Goal: Transaction & Acquisition: Purchase product/service

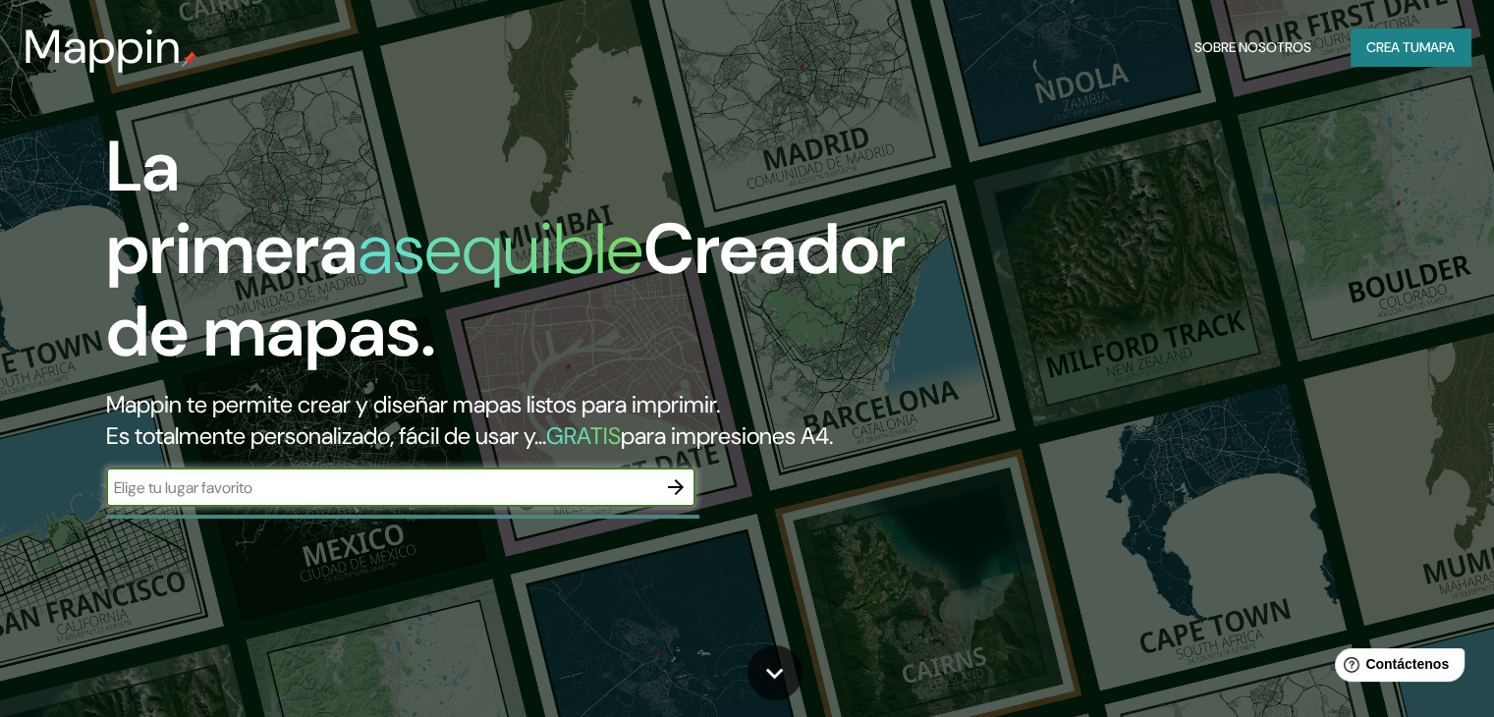
click at [285, 499] on input "text" at bounding box center [381, 487] width 550 height 23
type input "NICARGUA"
click at [669, 499] on icon "button" at bounding box center [676, 487] width 24 height 24
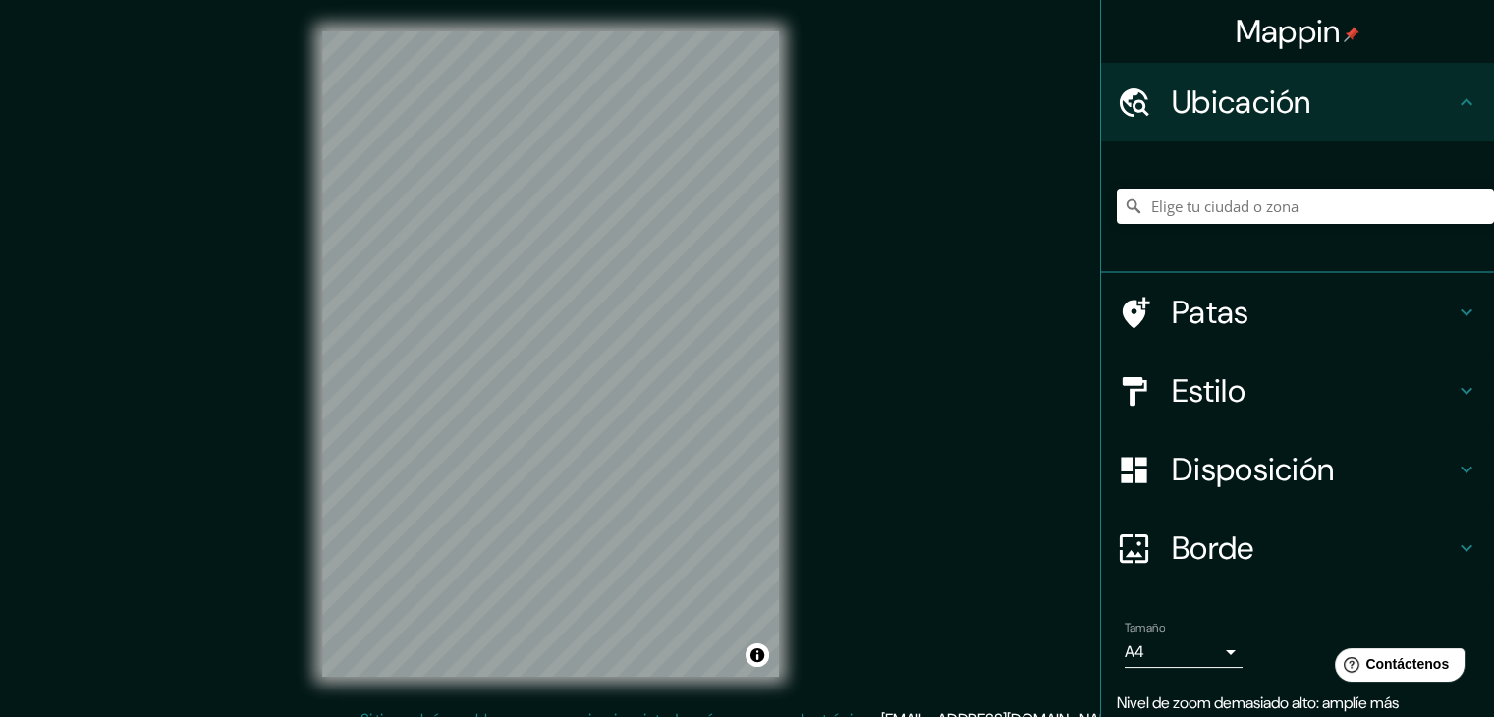
click at [811, 455] on div "Mappin Ubicación Patas Estilo Disposición Borde Elige un borde. Consejo : puede…" at bounding box center [747, 370] width 1494 height 740
click at [1176, 203] on input "Elige tu ciudad o zona" at bounding box center [1305, 206] width 377 height 35
type input "[GEOGRAPHIC_DATA]"
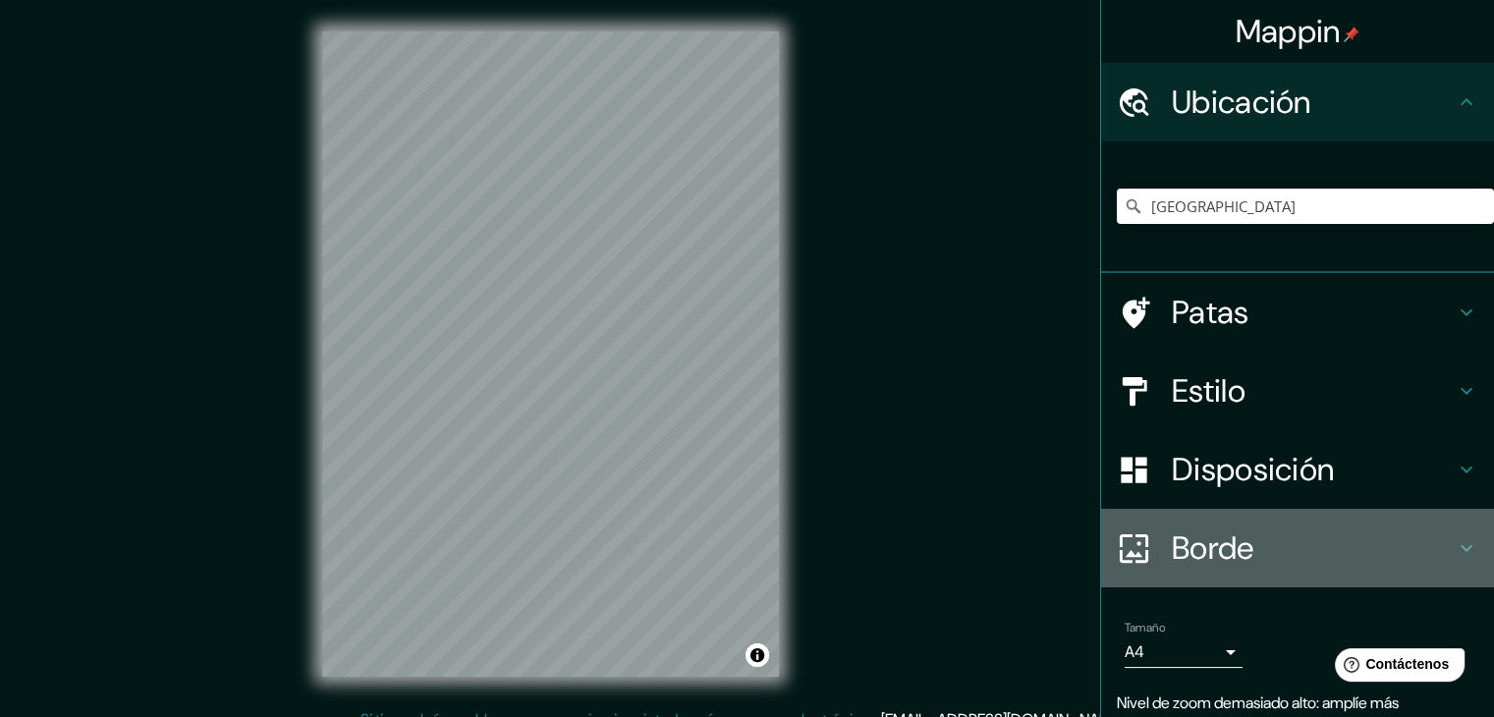
click at [1239, 553] on font "Borde" at bounding box center [1213, 547] width 83 height 41
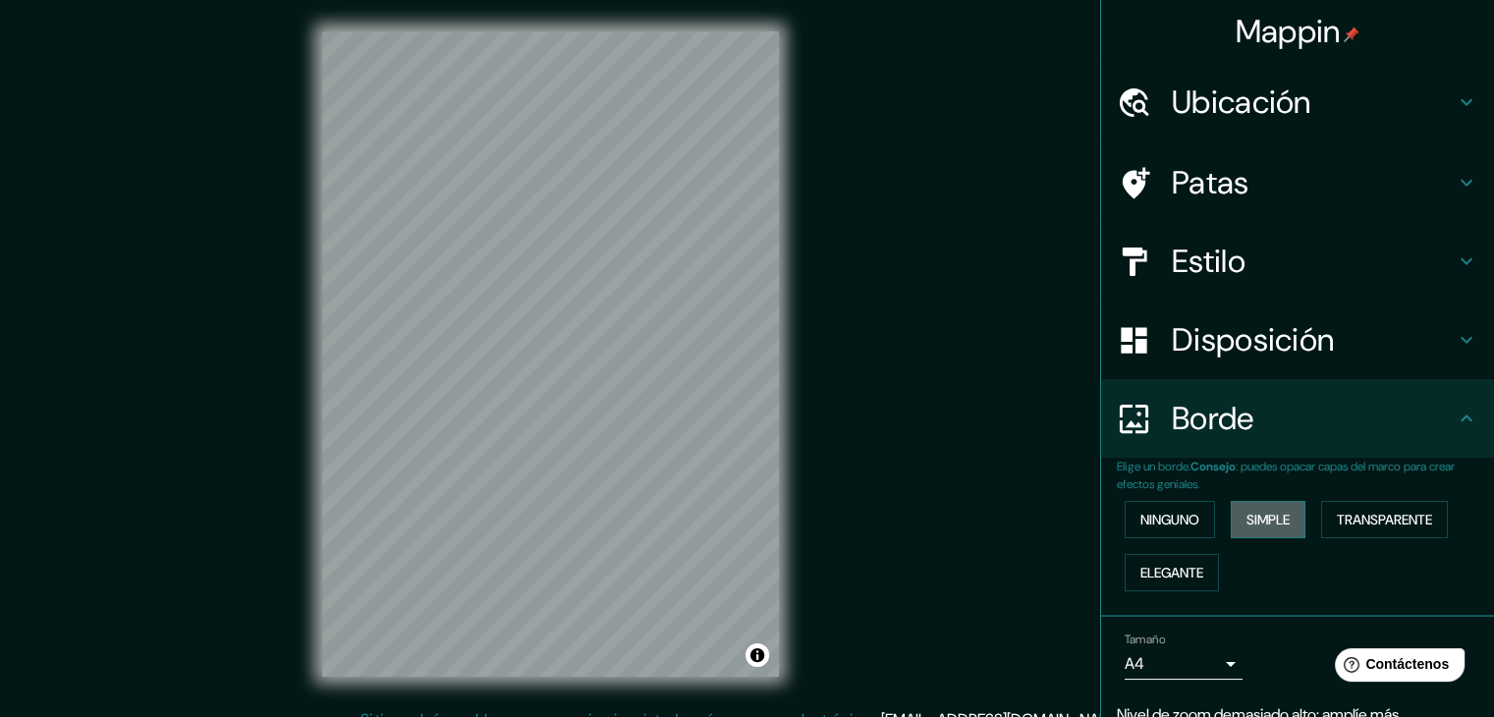
click at [1246, 511] on font "Simple" at bounding box center [1267, 520] width 43 height 18
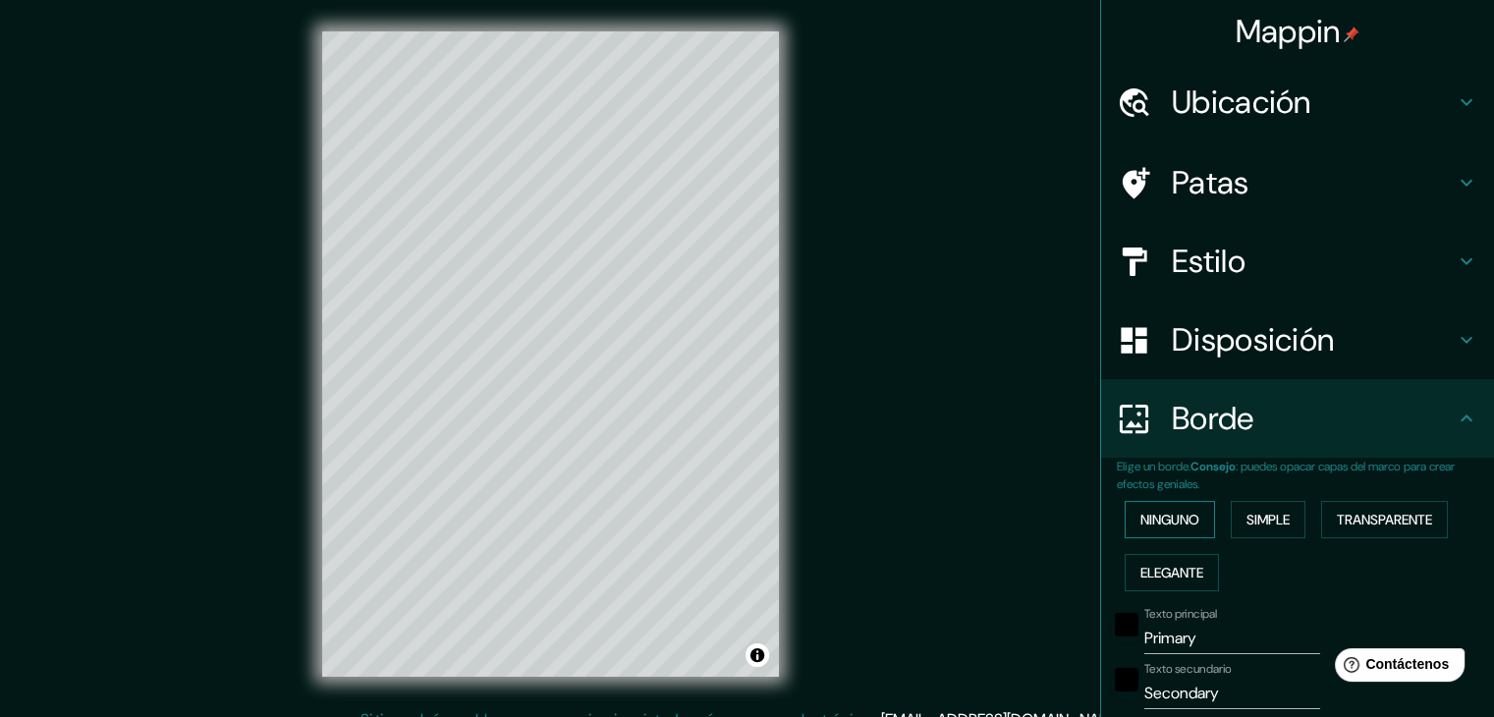
click at [1180, 523] on font "Ninguno" at bounding box center [1169, 520] width 59 height 18
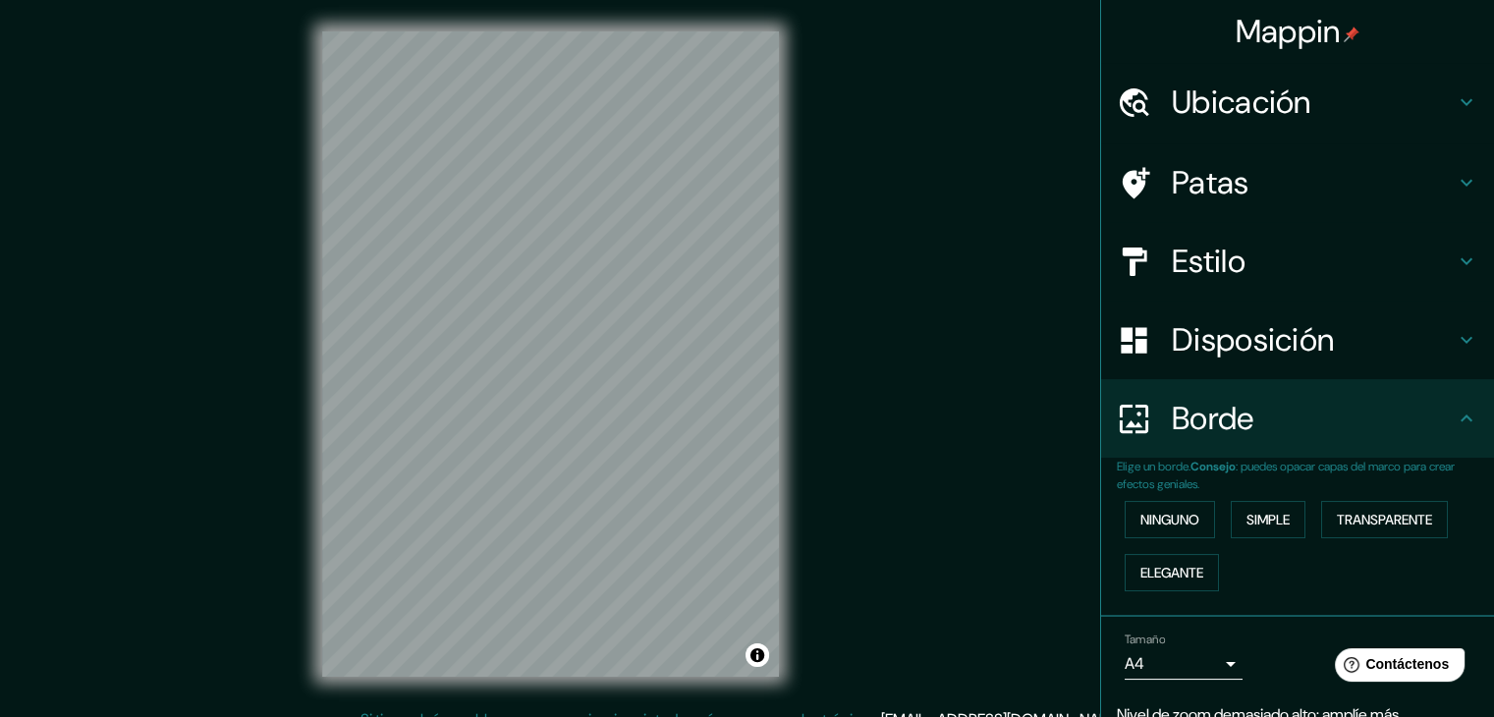
click at [1311, 351] on font "Disposición" at bounding box center [1253, 339] width 162 height 41
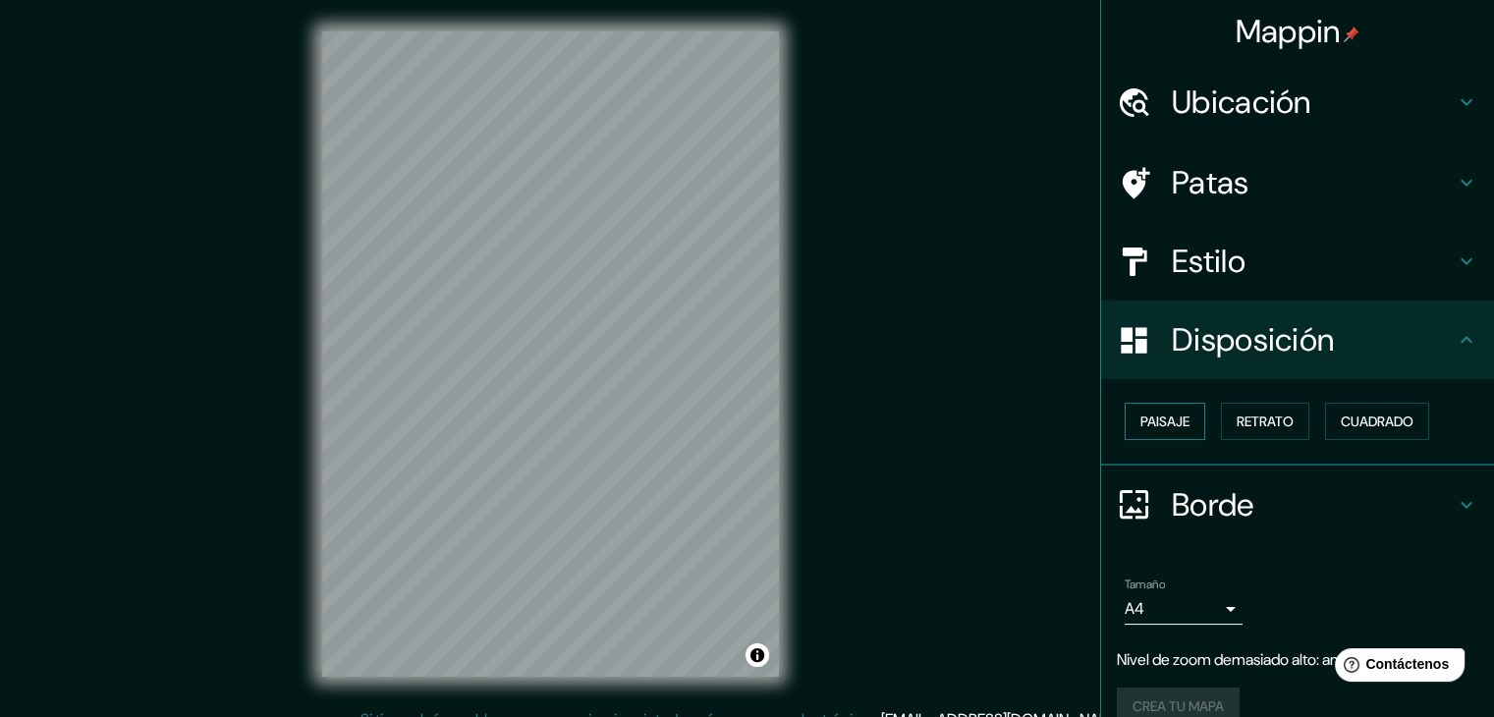
click at [1167, 421] on font "Paisaje" at bounding box center [1164, 422] width 49 height 18
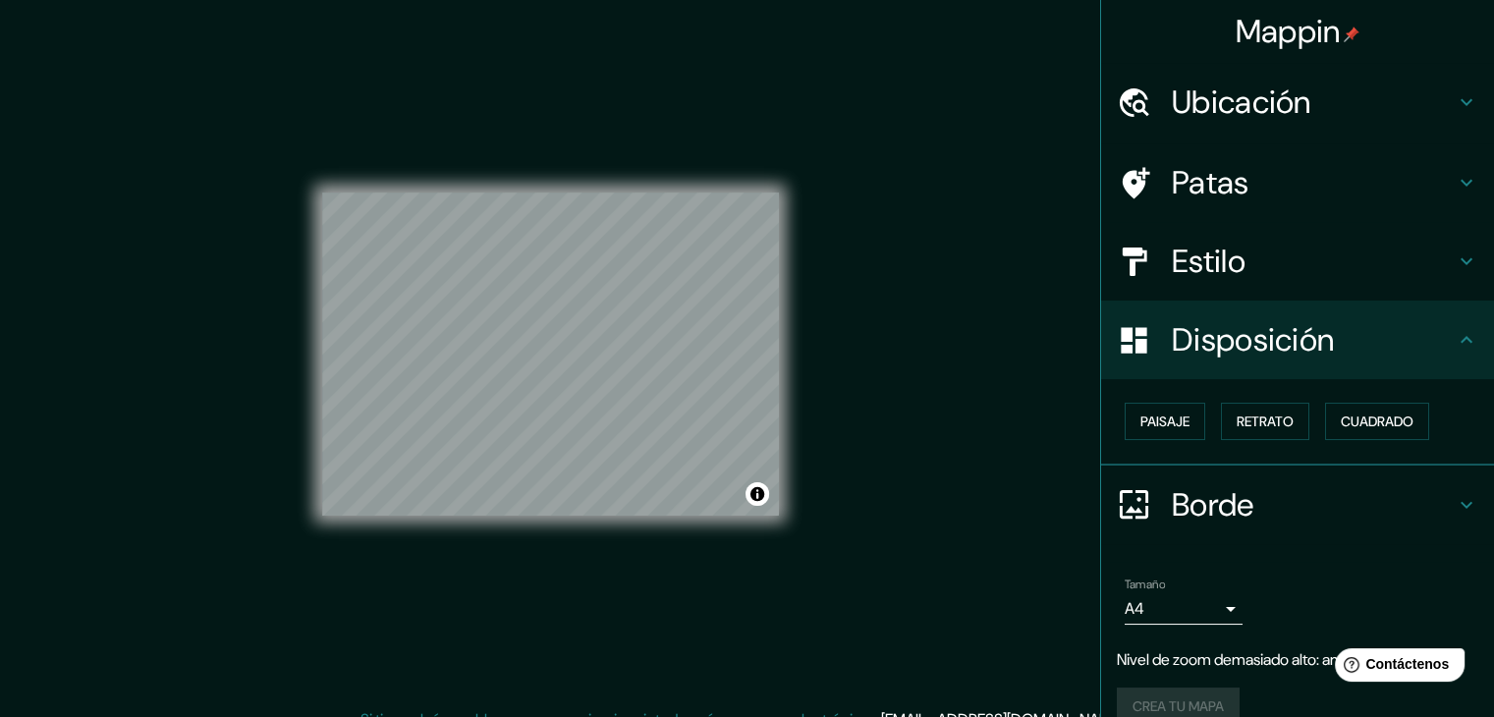
click at [1296, 195] on h4 "Patas" at bounding box center [1313, 182] width 283 height 39
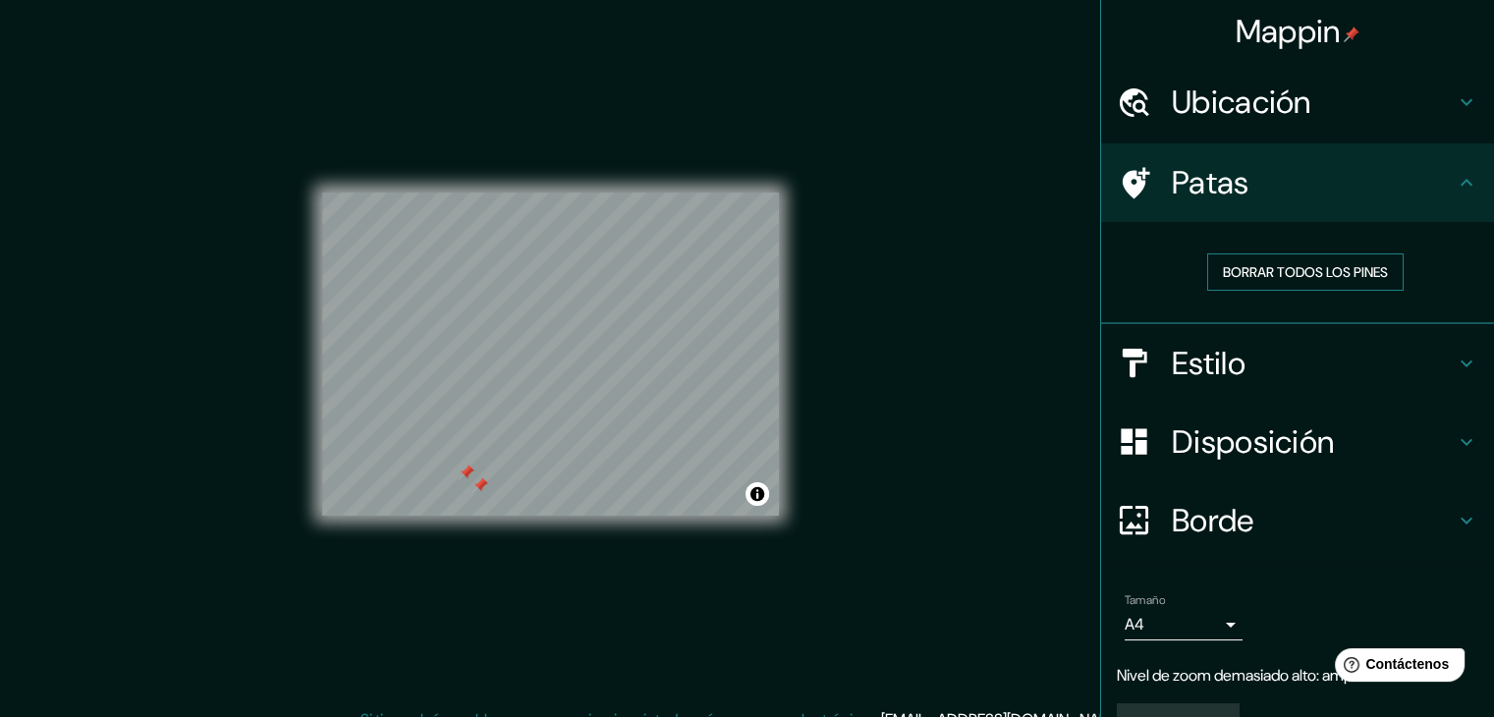
click at [1225, 270] on font "Borrar todos los pines" at bounding box center [1305, 272] width 165 height 18
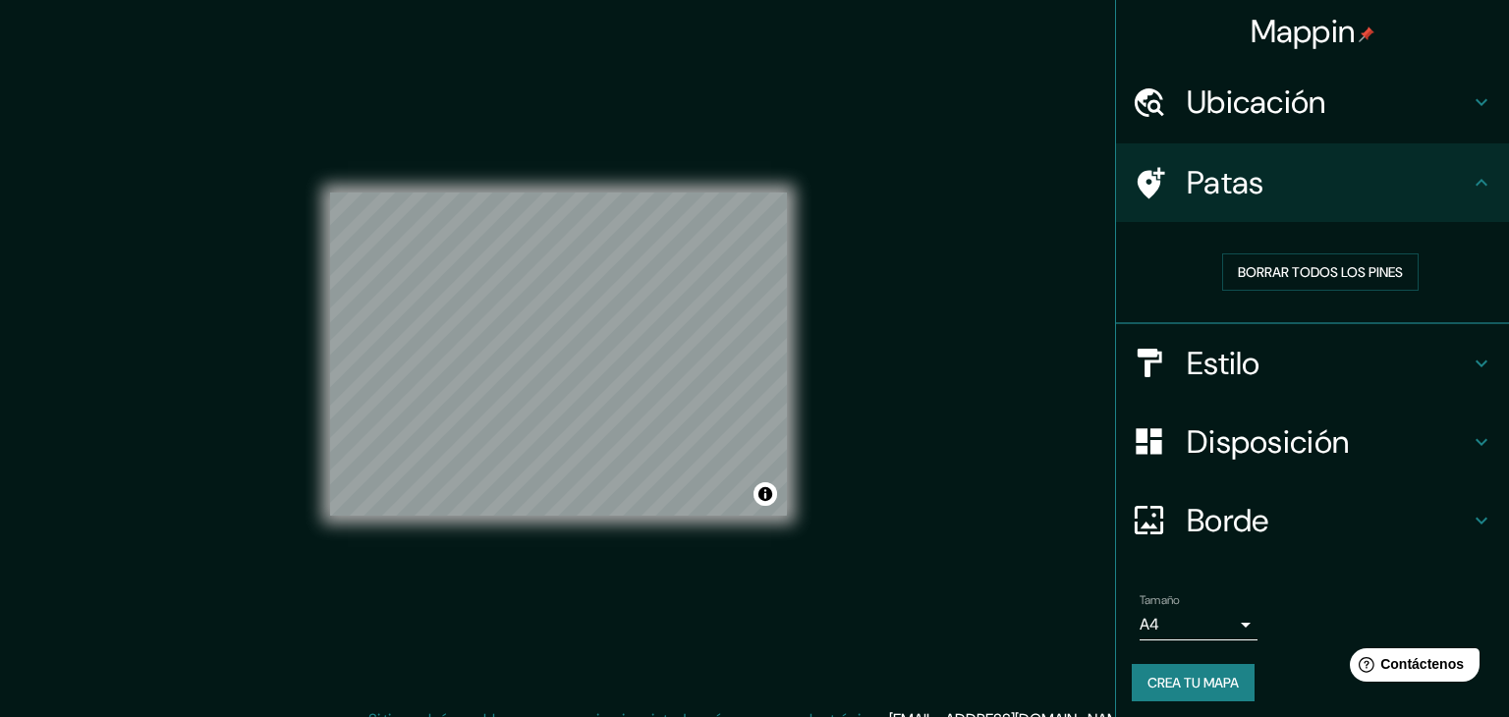
click at [1186, 624] on body "Mappin Ubicación [GEOGRAPHIC_DATA] [GEOGRAPHIC_DATA] [GEOGRAPHIC_DATA] [GEOGRAP…" at bounding box center [754, 358] width 1509 height 717
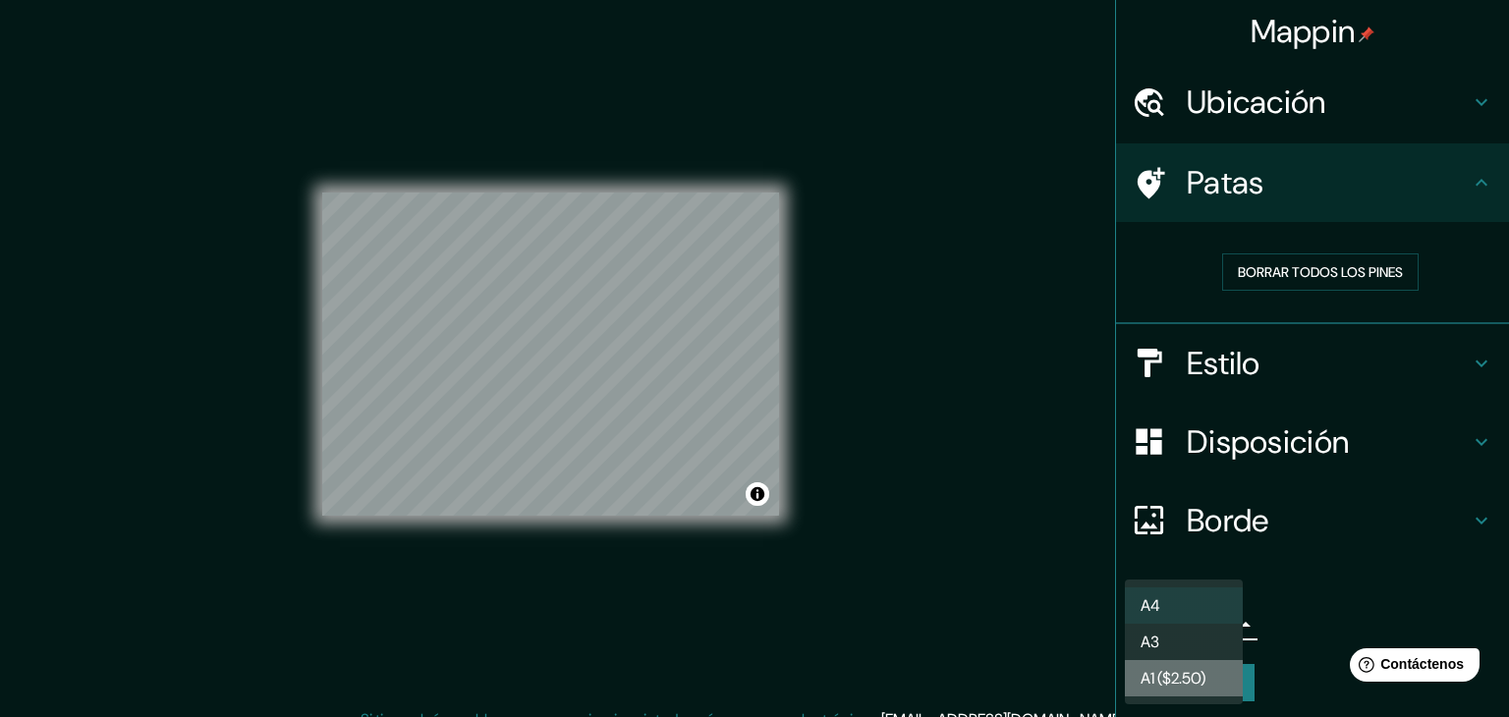
click at [1188, 683] on font "A1 ($2.50)" at bounding box center [1172, 678] width 65 height 21
type input "a3"
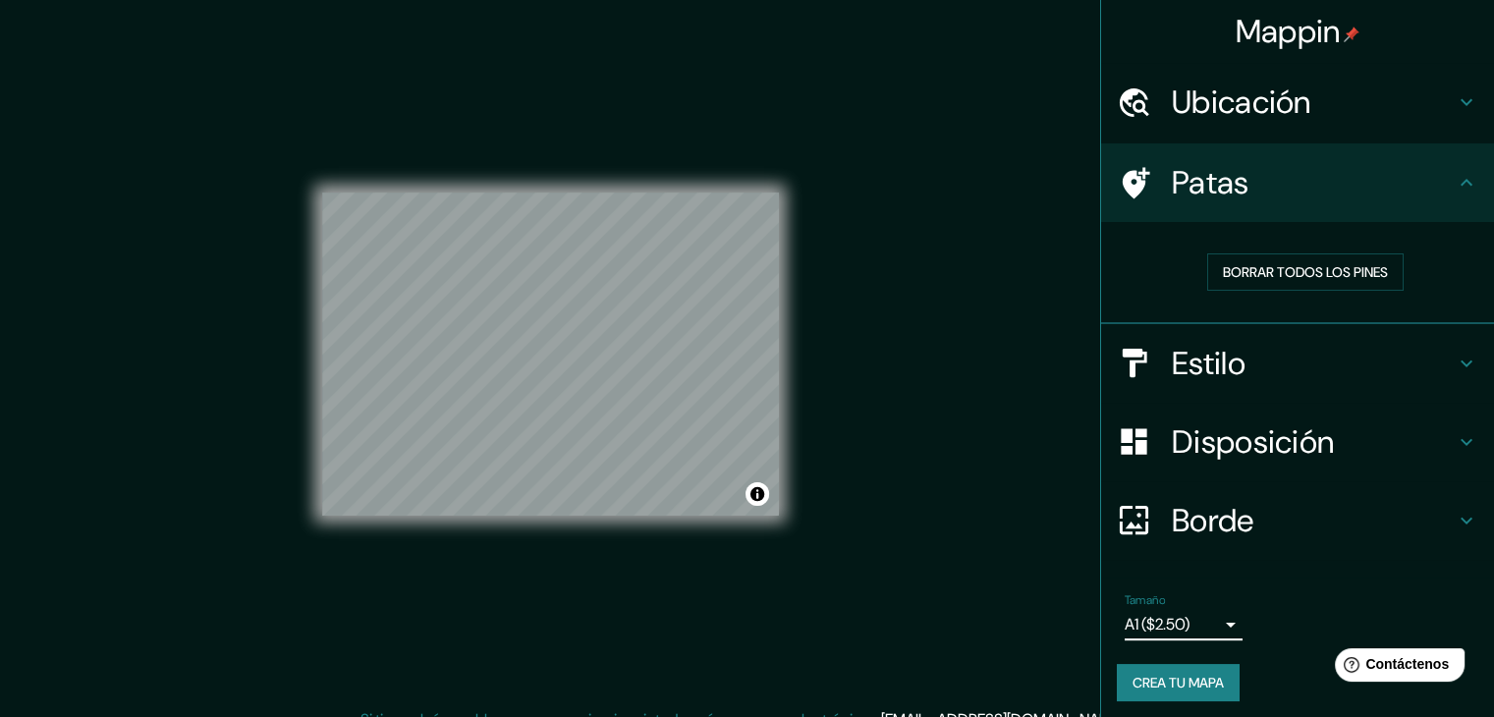
click at [1268, 104] on font "Ubicación" at bounding box center [1241, 102] width 139 height 41
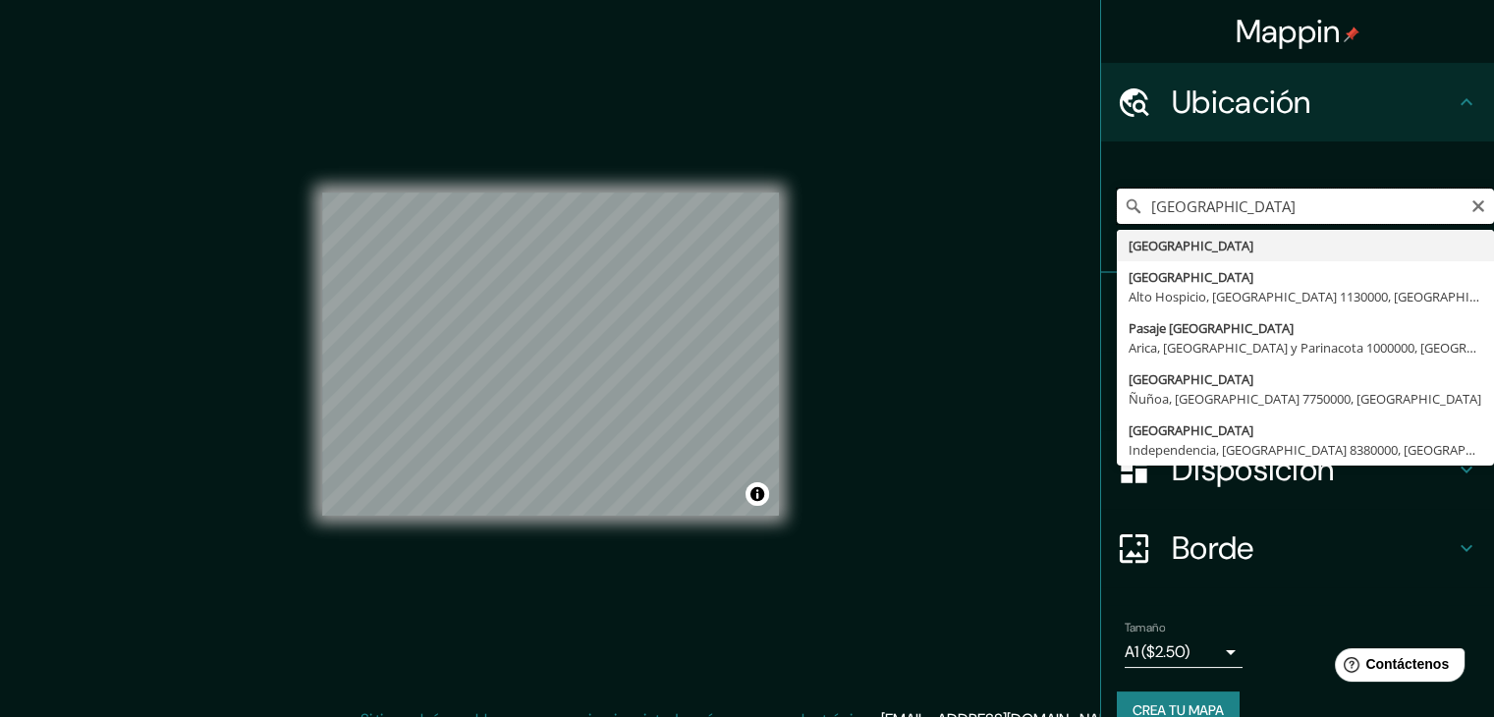
click at [1227, 189] on input "[GEOGRAPHIC_DATA]" at bounding box center [1305, 206] width 377 height 35
drag, startPoint x: 1232, startPoint y: 199, endPoint x: 999, endPoint y: 201, distance: 232.8
click at [999, 201] on div "Mappin Ubicación [GEOGRAPHIC_DATA] [GEOGRAPHIC_DATA] [GEOGRAPHIC_DATA] [GEOGRAP…" at bounding box center [747, 370] width 1494 height 740
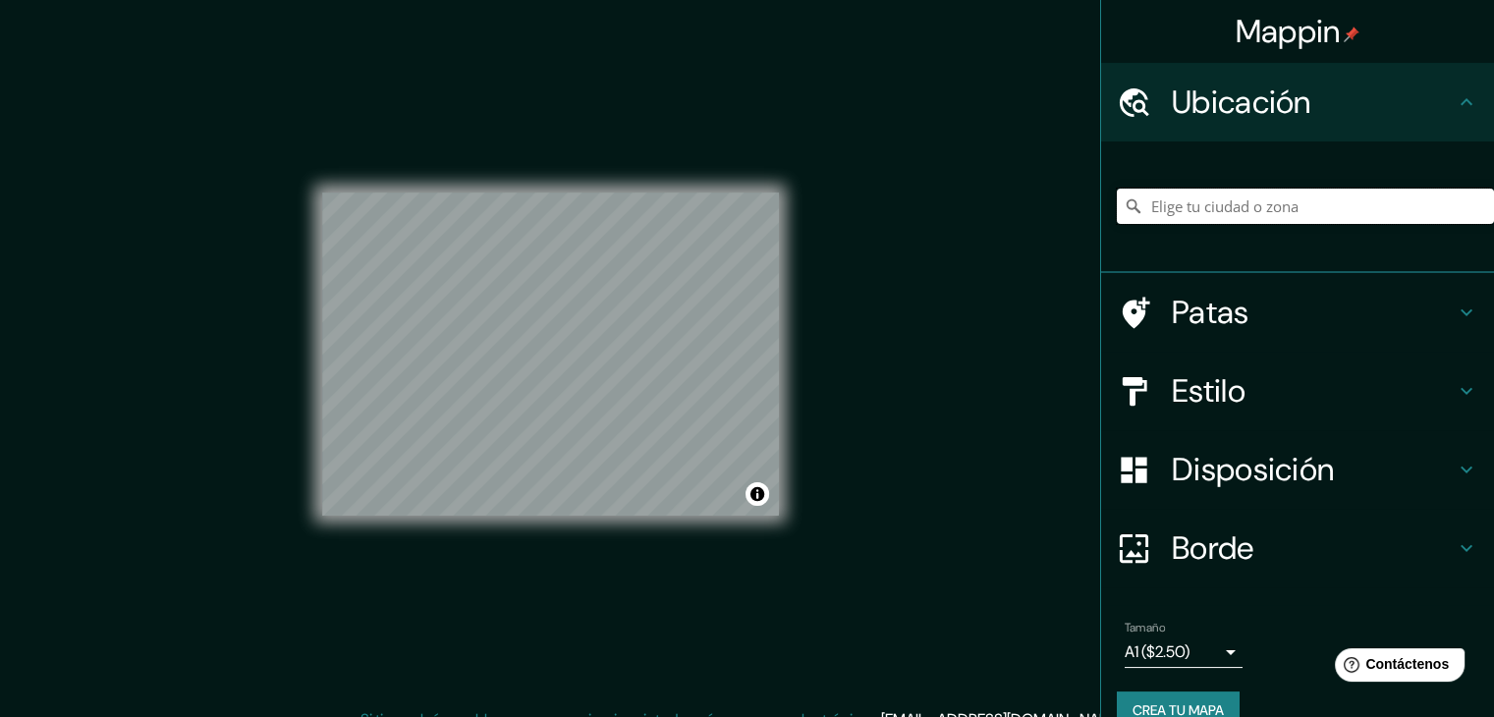
click at [1215, 214] on input "Elige tu ciudad o zona" at bounding box center [1305, 206] width 377 height 35
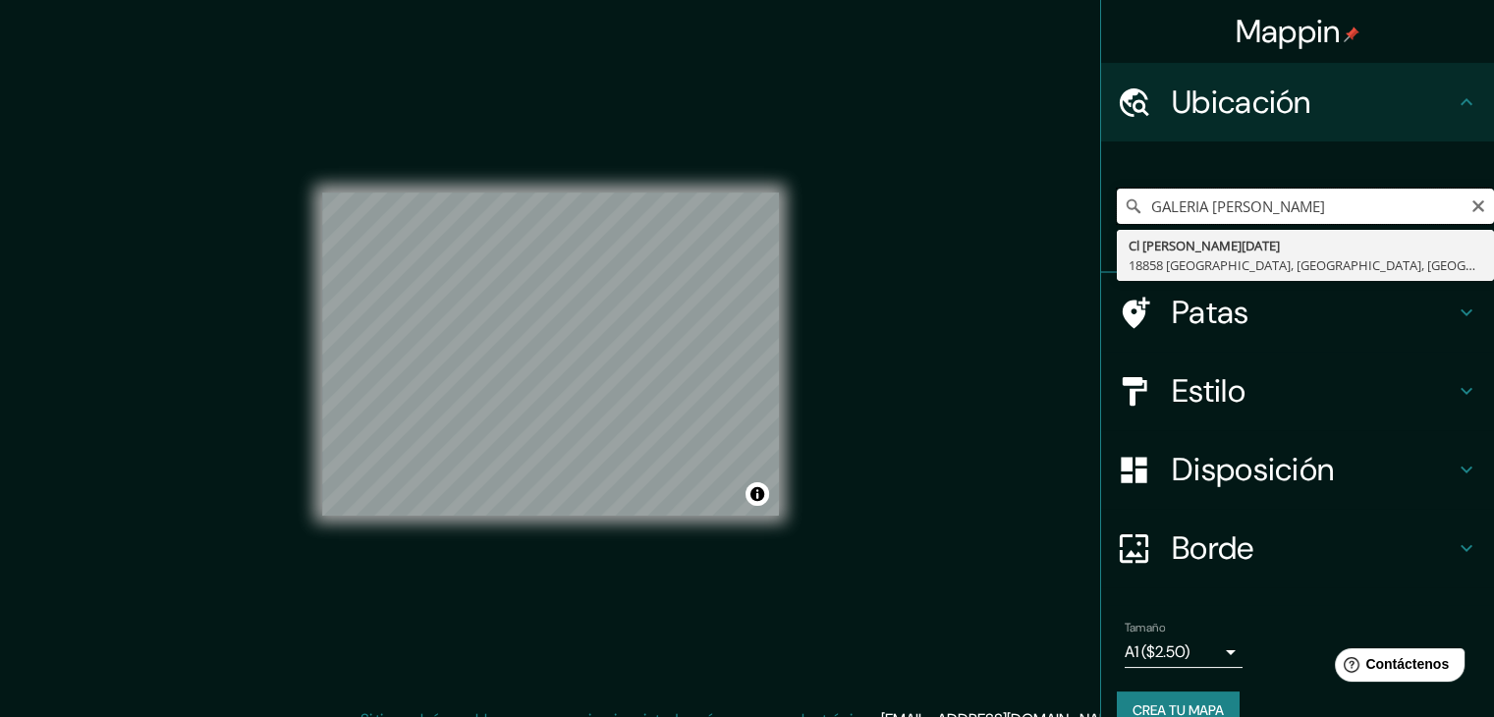
drag, startPoint x: 1324, startPoint y: 205, endPoint x: 1011, endPoint y: 242, distance: 315.4
click at [1011, 242] on div "Mappin Ubicación GALERIA [PERSON_NAME] Cl [PERSON_NAME][DATE] 18858 [GEOGRAPHIC…" at bounding box center [747, 370] width 1494 height 740
type input "GALERIA [PERSON_NAME]"
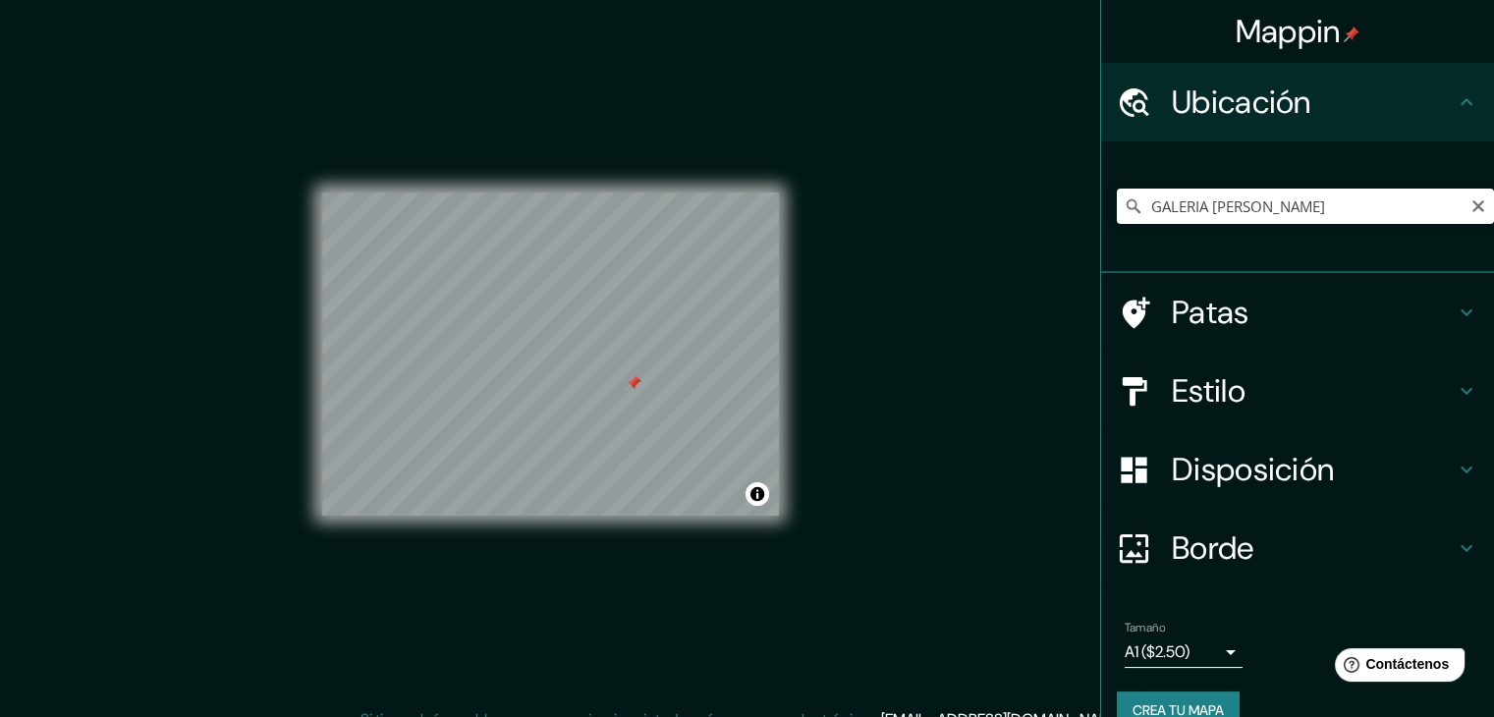
click at [1212, 392] on font "Estilo" at bounding box center [1209, 390] width 74 height 41
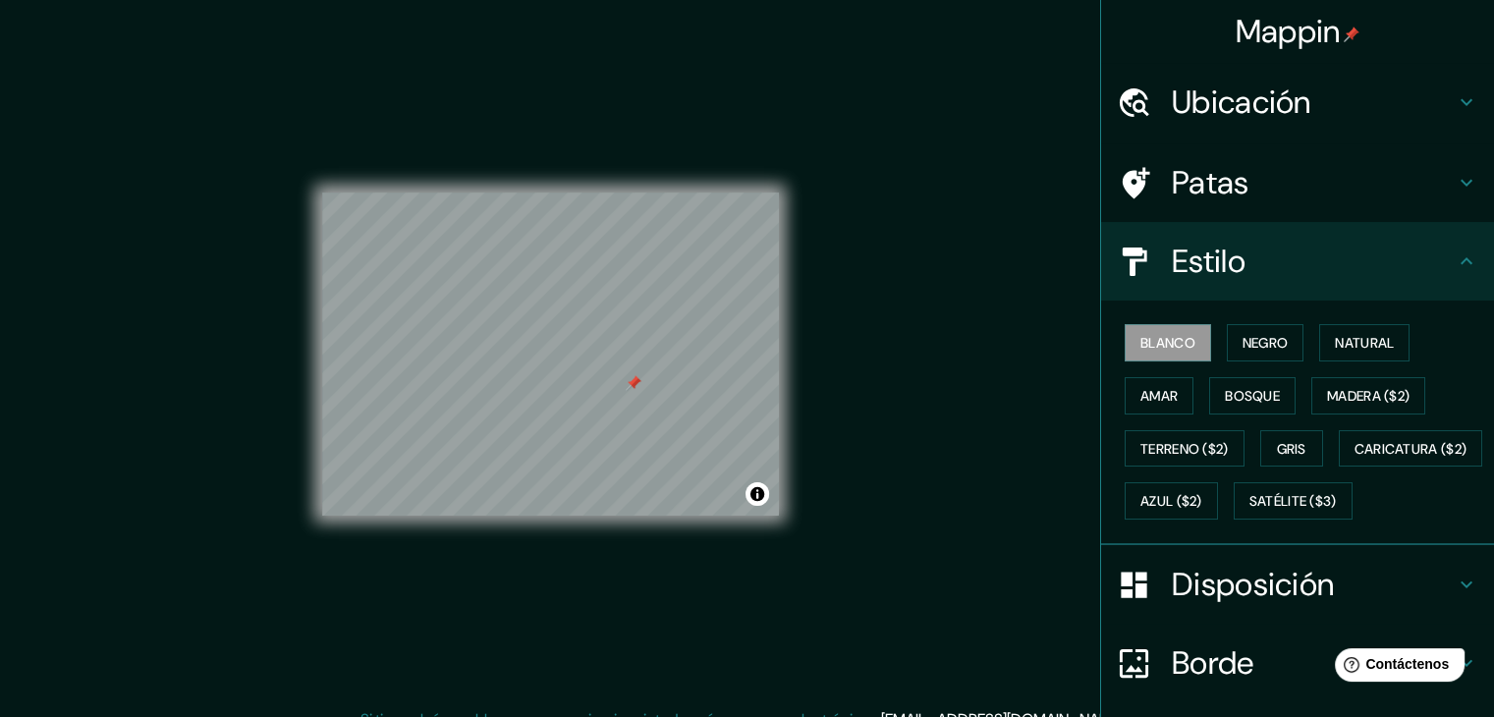
click at [1218, 191] on font "Patas" at bounding box center [1211, 182] width 78 height 41
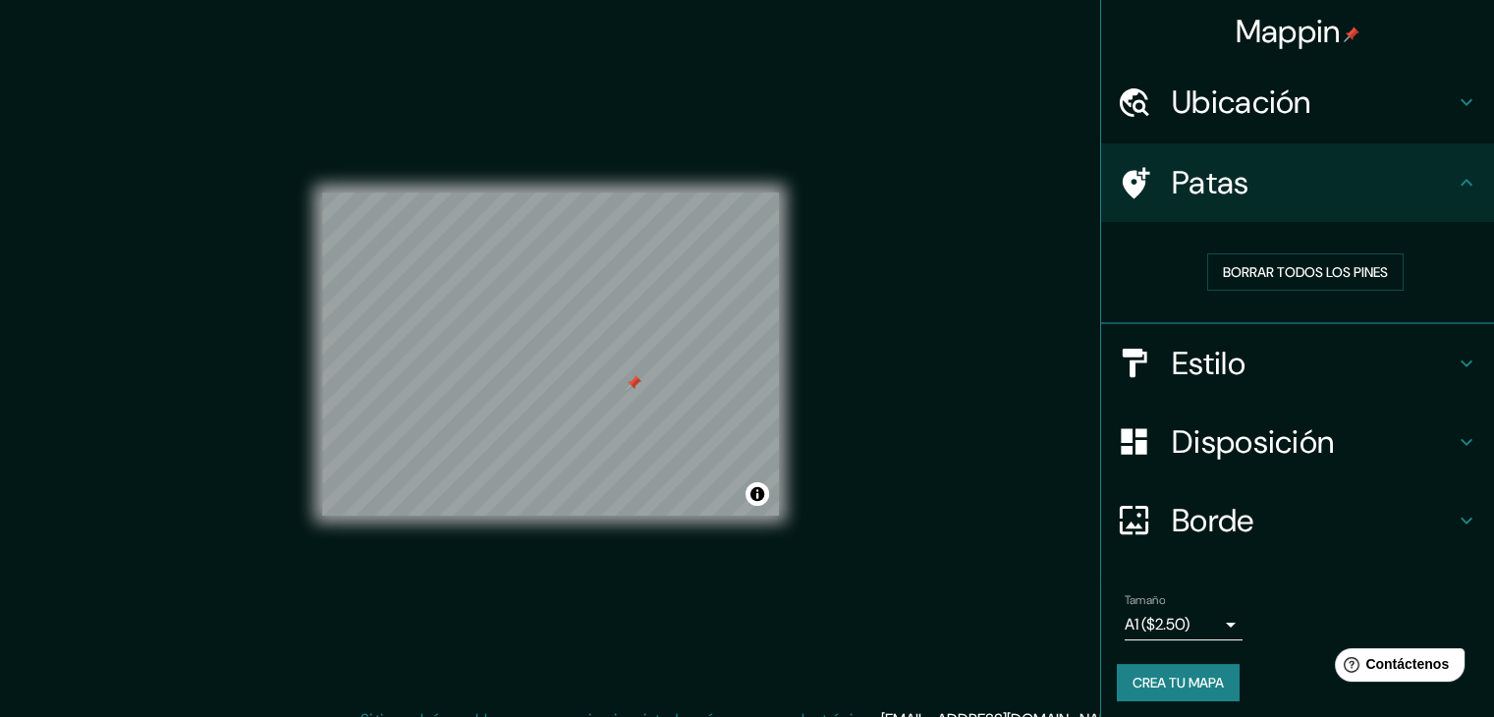
click at [1281, 431] on font "Disposición" at bounding box center [1253, 441] width 162 height 41
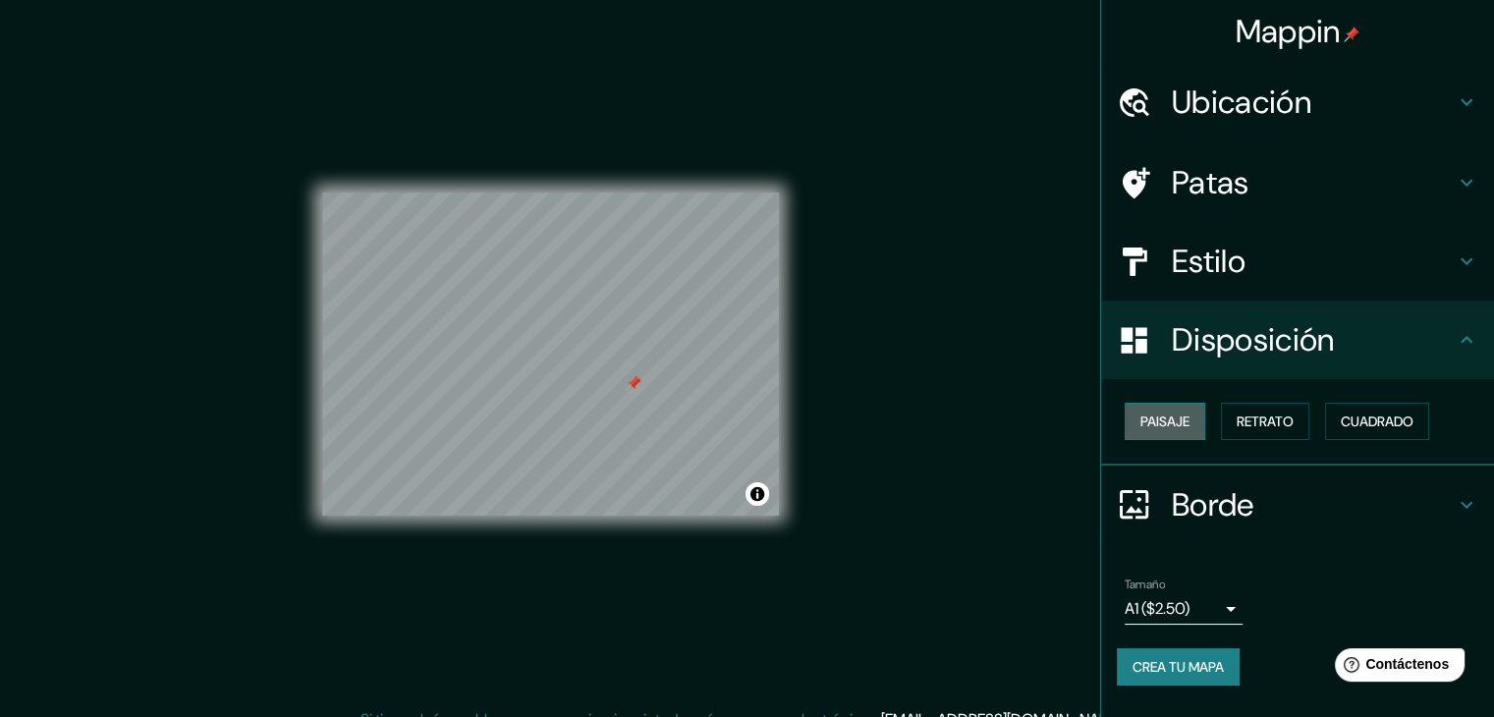
click at [1185, 419] on font "Paisaje" at bounding box center [1164, 422] width 49 height 18
click at [1281, 410] on font "Retrato" at bounding box center [1265, 422] width 57 height 26
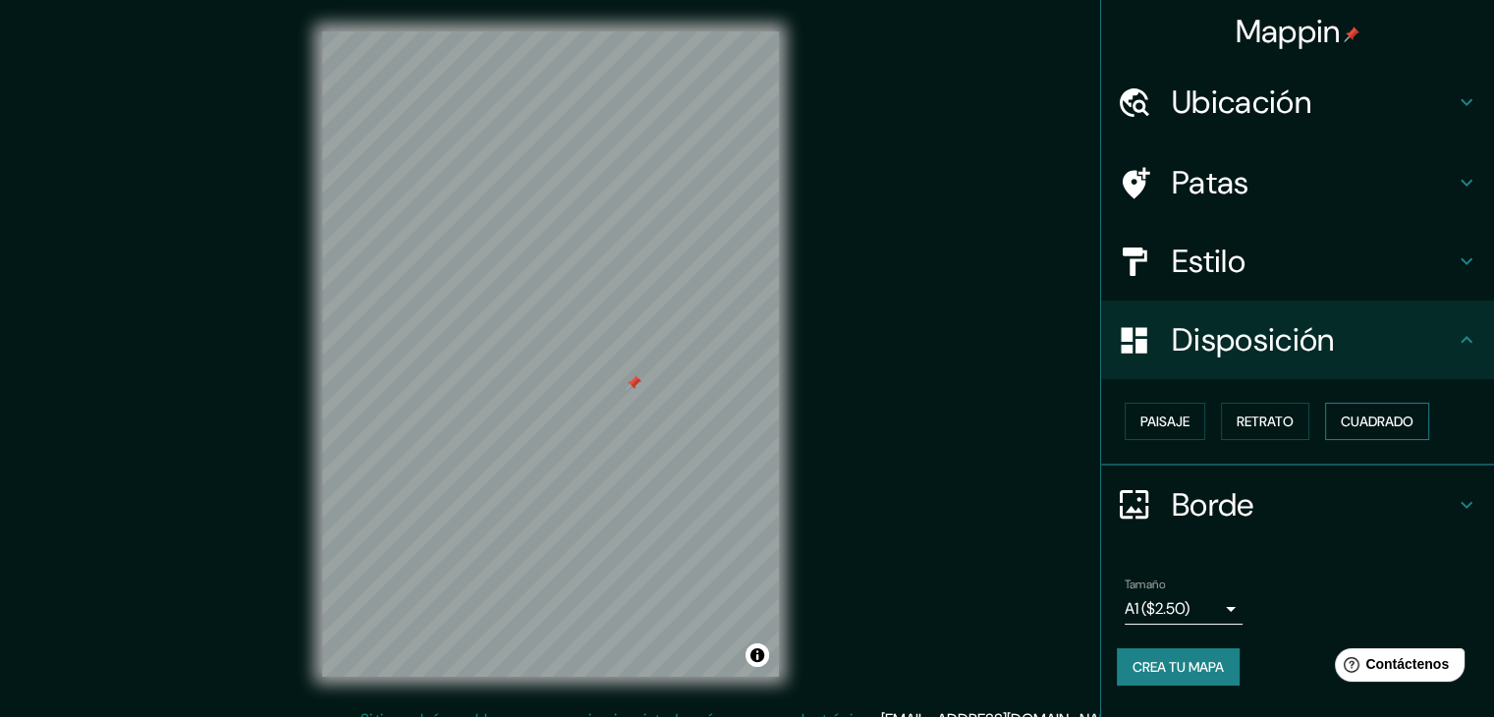
click at [1342, 416] on button "Cuadrado" at bounding box center [1377, 421] width 104 height 37
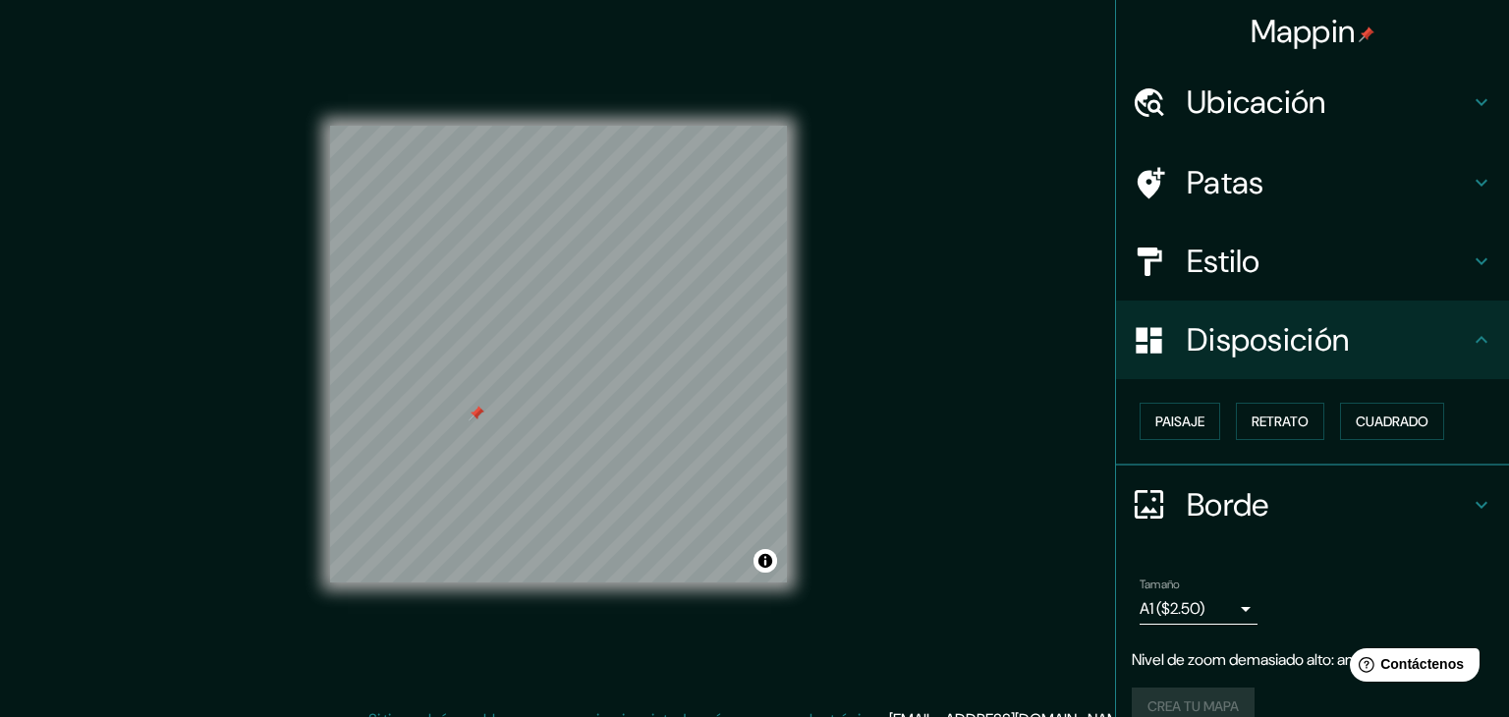
click at [1213, 600] on body "Mappin Ubicación GALERIA [PERSON_NAME] Cl [PERSON_NAME][DATE] [STREET_ADDRESS] …" at bounding box center [754, 358] width 1509 height 717
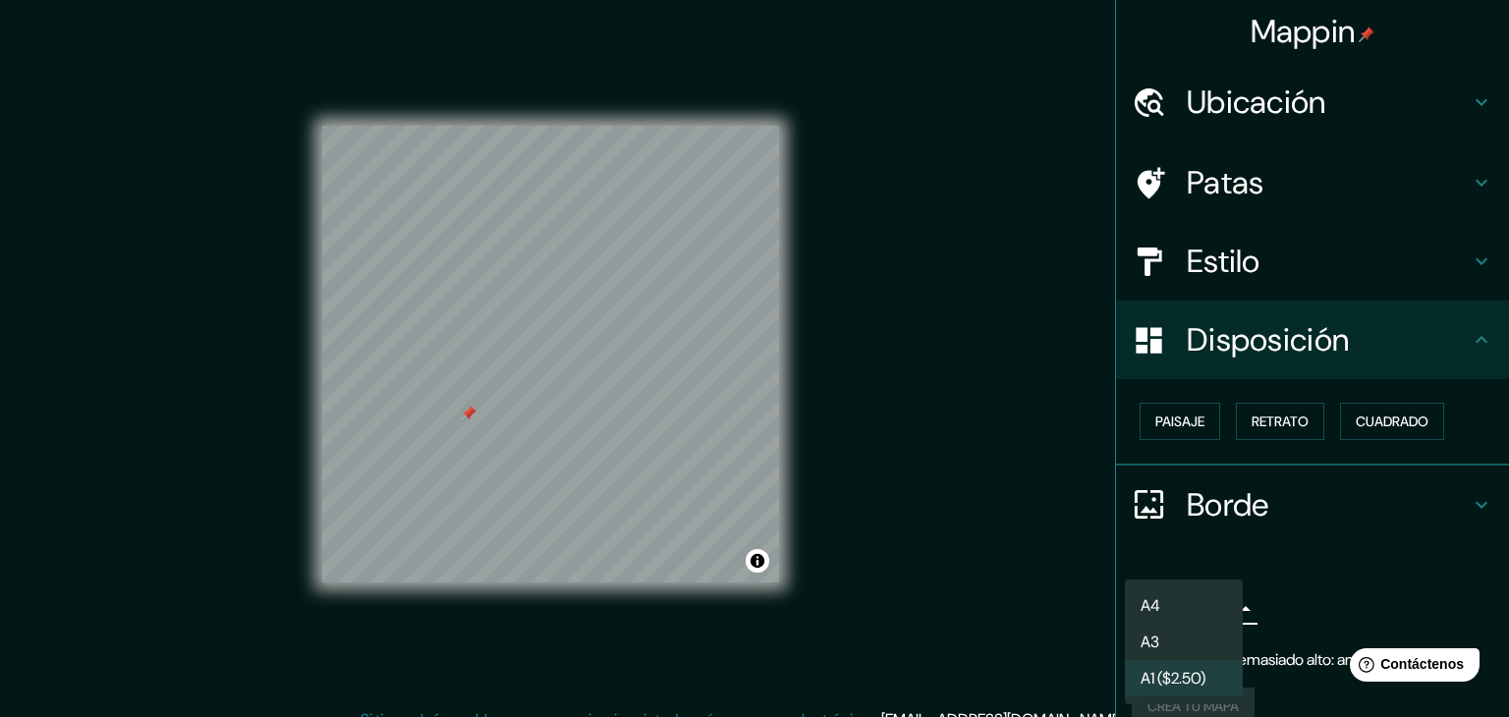
click at [1186, 609] on li "A4" at bounding box center [1184, 605] width 118 height 36
type input "single"
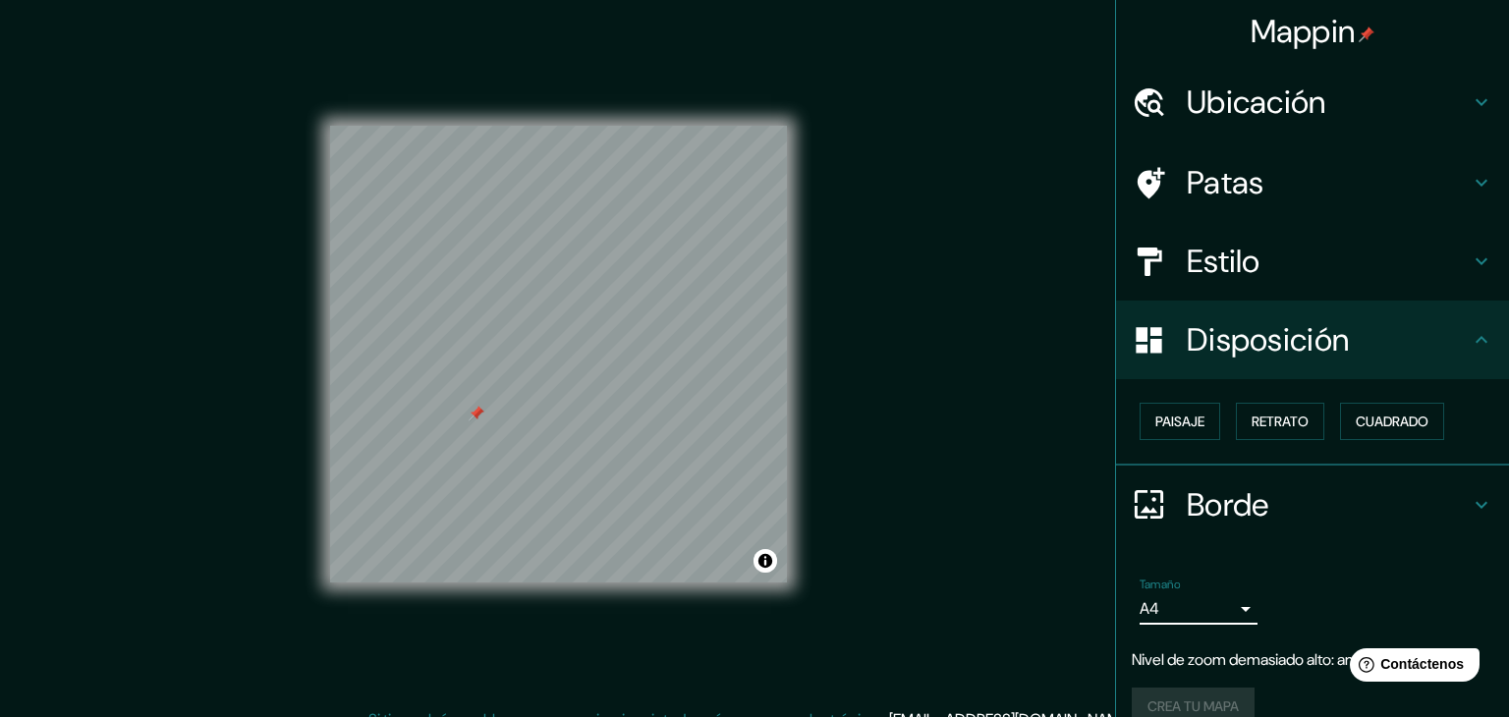
click at [1192, 607] on body "Mappin Ubicación GALERIA [PERSON_NAME] Cl [PERSON_NAME][DATE] [STREET_ADDRESS] …" at bounding box center [754, 358] width 1509 height 717
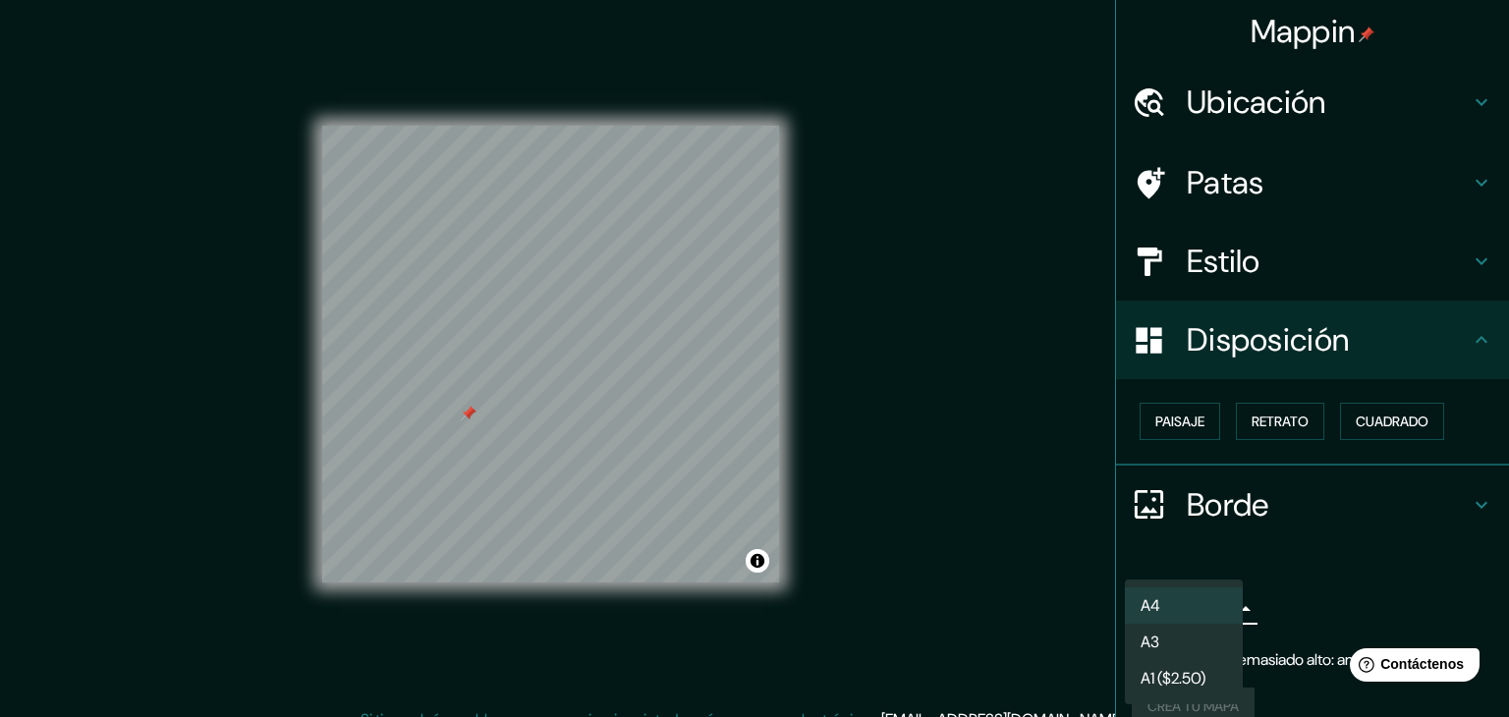
click at [982, 497] on div at bounding box center [754, 358] width 1509 height 717
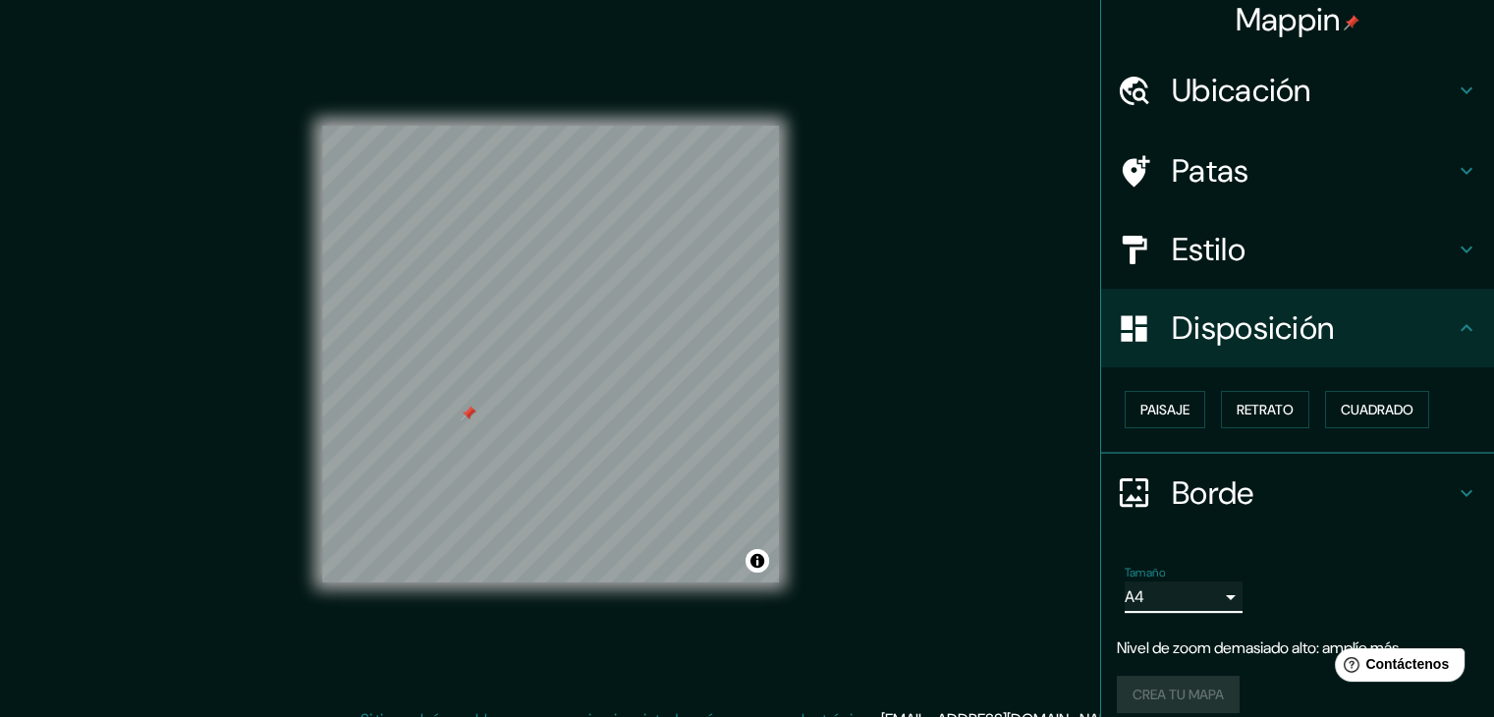
scroll to position [28, 0]
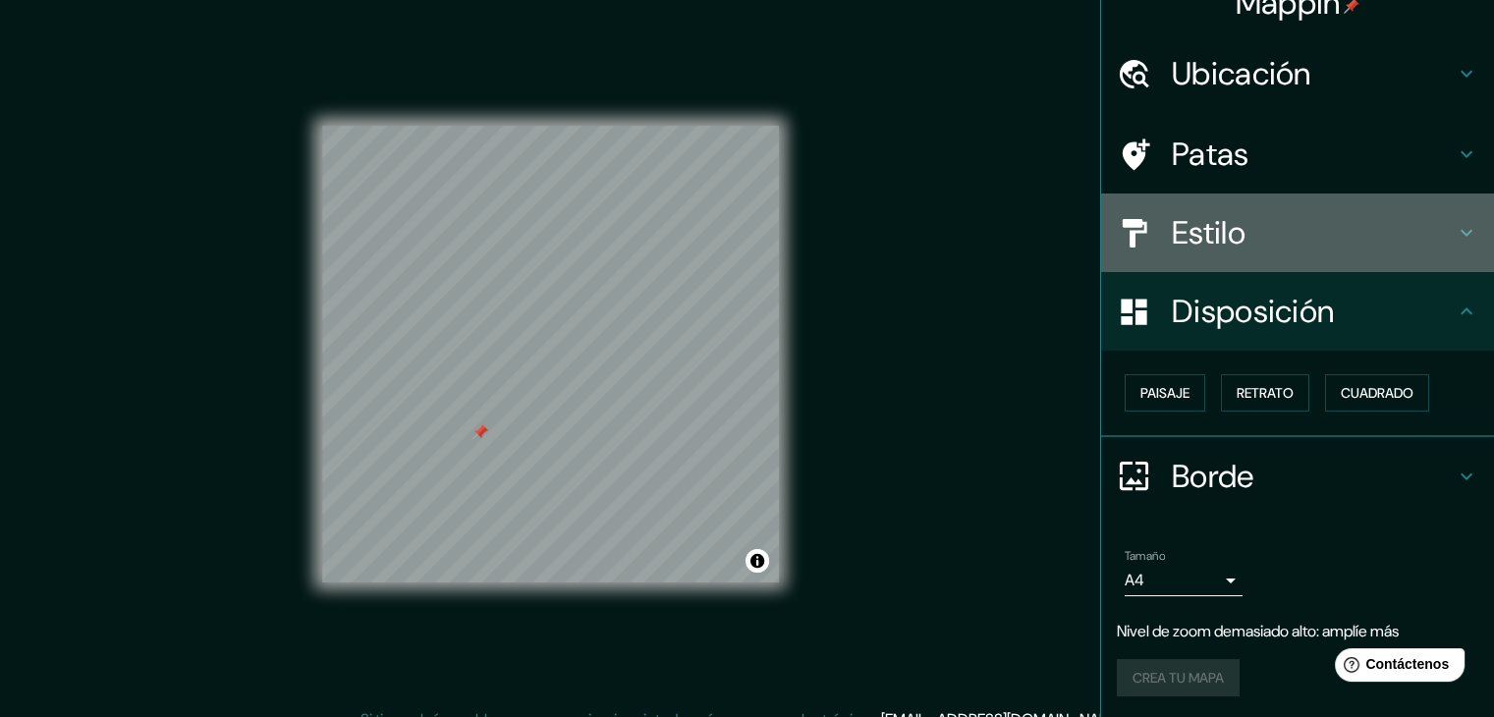
click at [1238, 221] on h4 "Estilo" at bounding box center [1313, 232] width 283 height 39
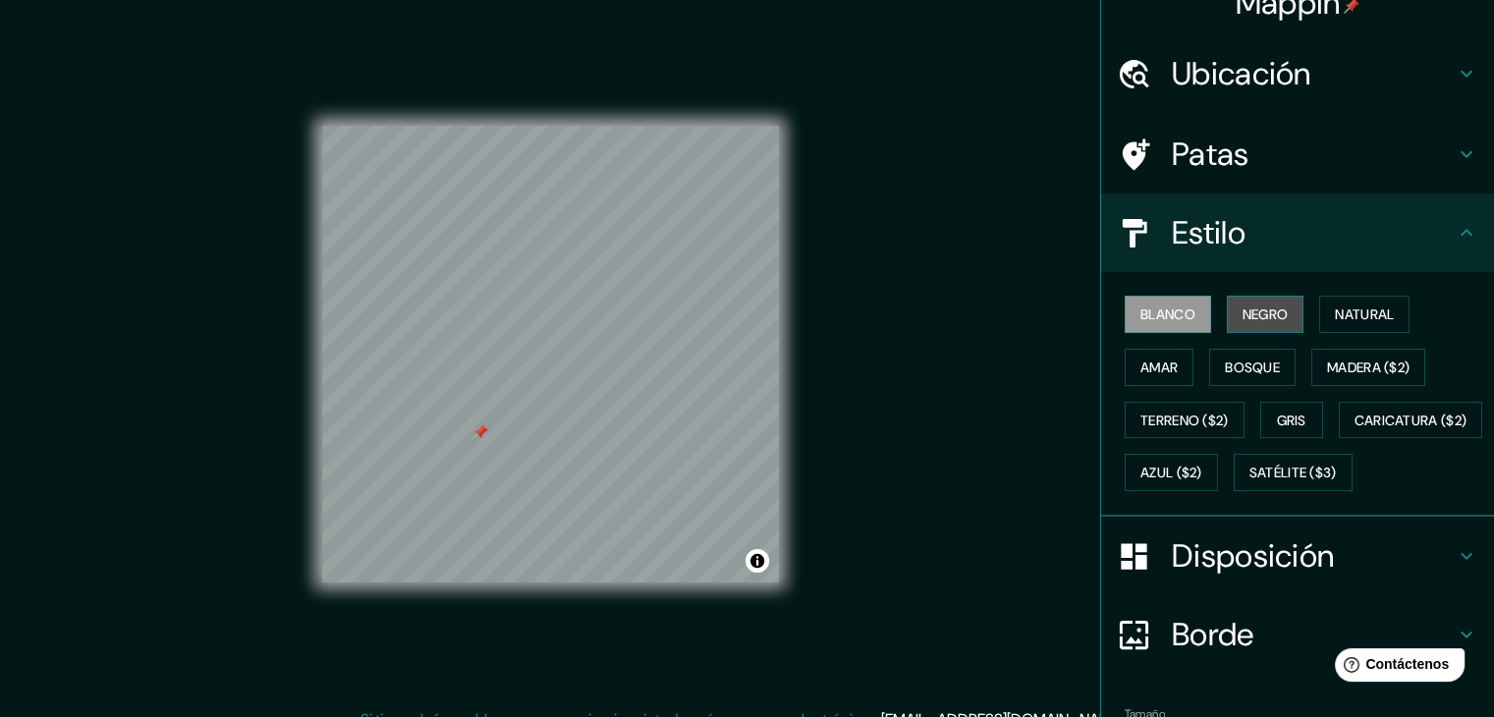
click at [1248, 307] on font "Negro" at bounding box center [1265, 314] width 46 height 18
click at [1234, 364] on font "Bosque" at bounding box center [1252, 367] width 55 height 18
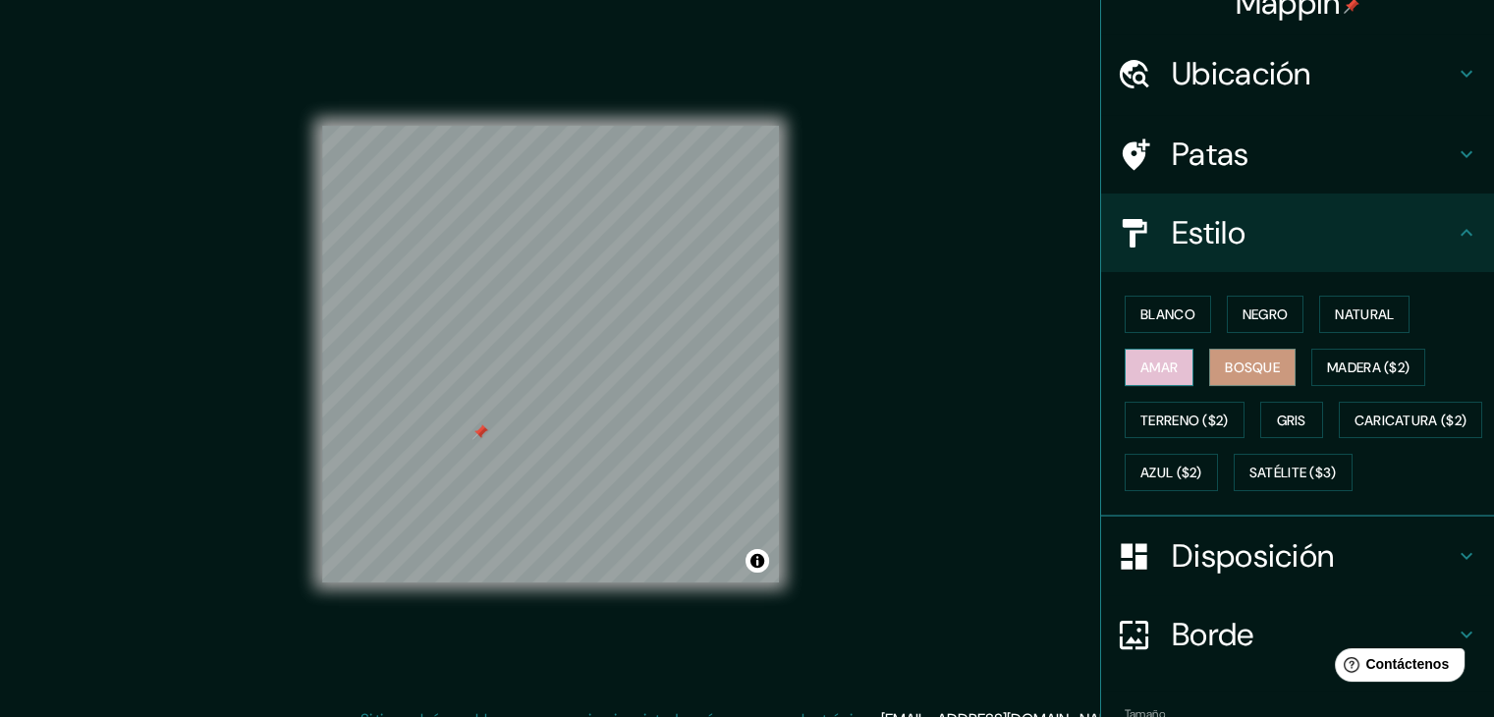
click at [1155, 373] on font "Amar" at bounding box center [1158, 367] width 37 height 18
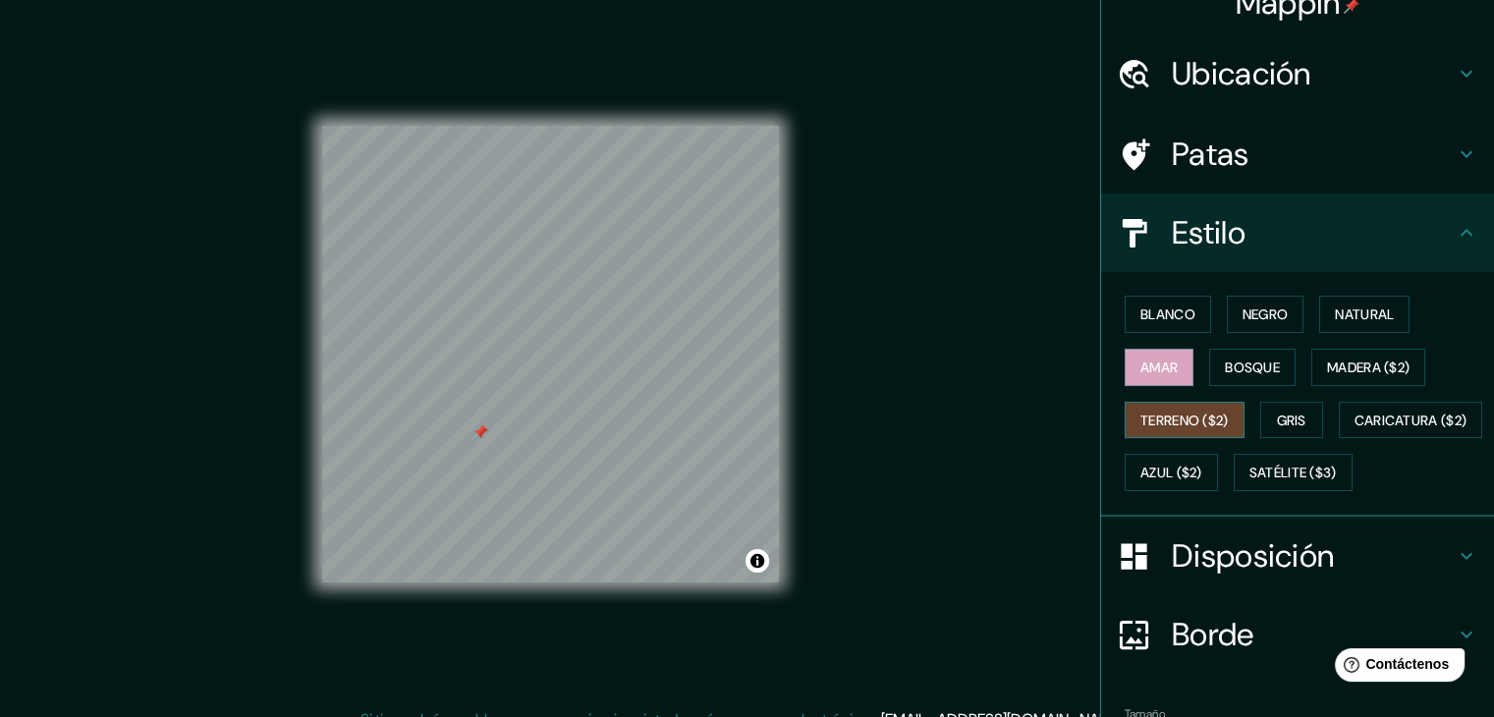
click at [1184, 402] on button "Terreno ($2)" at bounding box center [1185, 420] width 120 height 37
click at [1261, 414] on button "Gris" at bounding box center [1291, 420] width 63 height 37
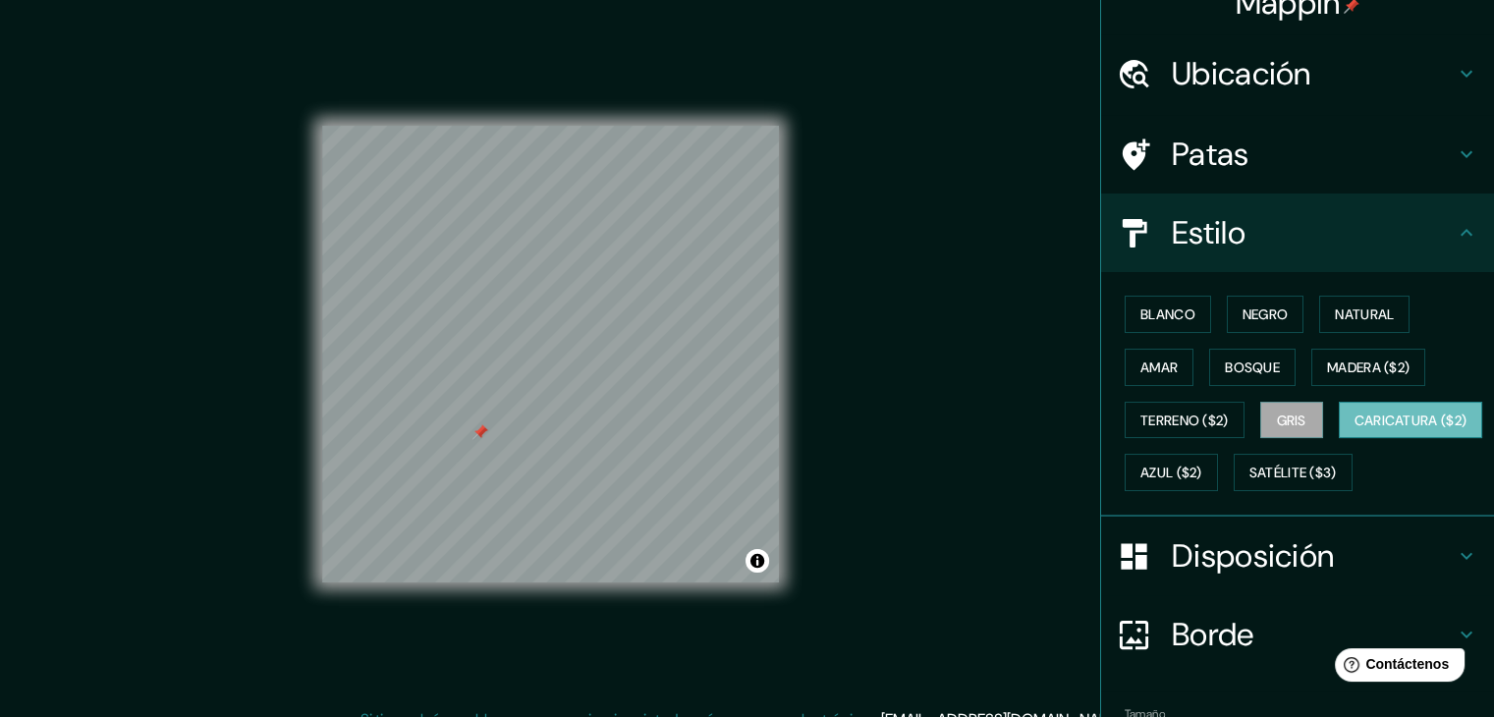
click at [1354, 429] on font "Caricatura ($2)" at bounding box center [1410, 421] width 113 height 18
click at [1202, 468] on font "Azul ($2)" at bounding box center [1171, 474] width 62 height 18
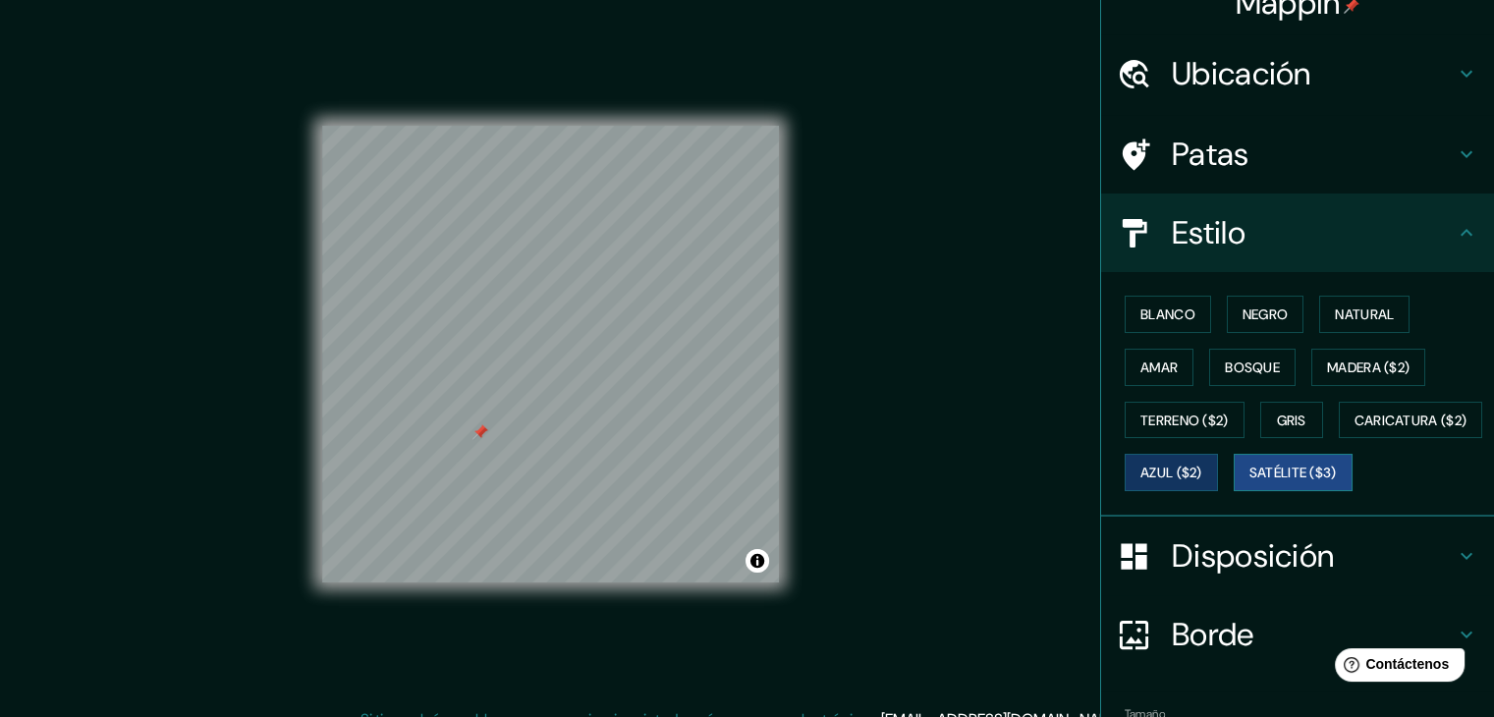
click at [1249, 482] on font "Satélite ($3)" at bounding box center [1292, 474] width 87 height 18
click at [1171, 423] on font "Terreno ($2)" at bounding box center [1184, 421] width 88 height 18
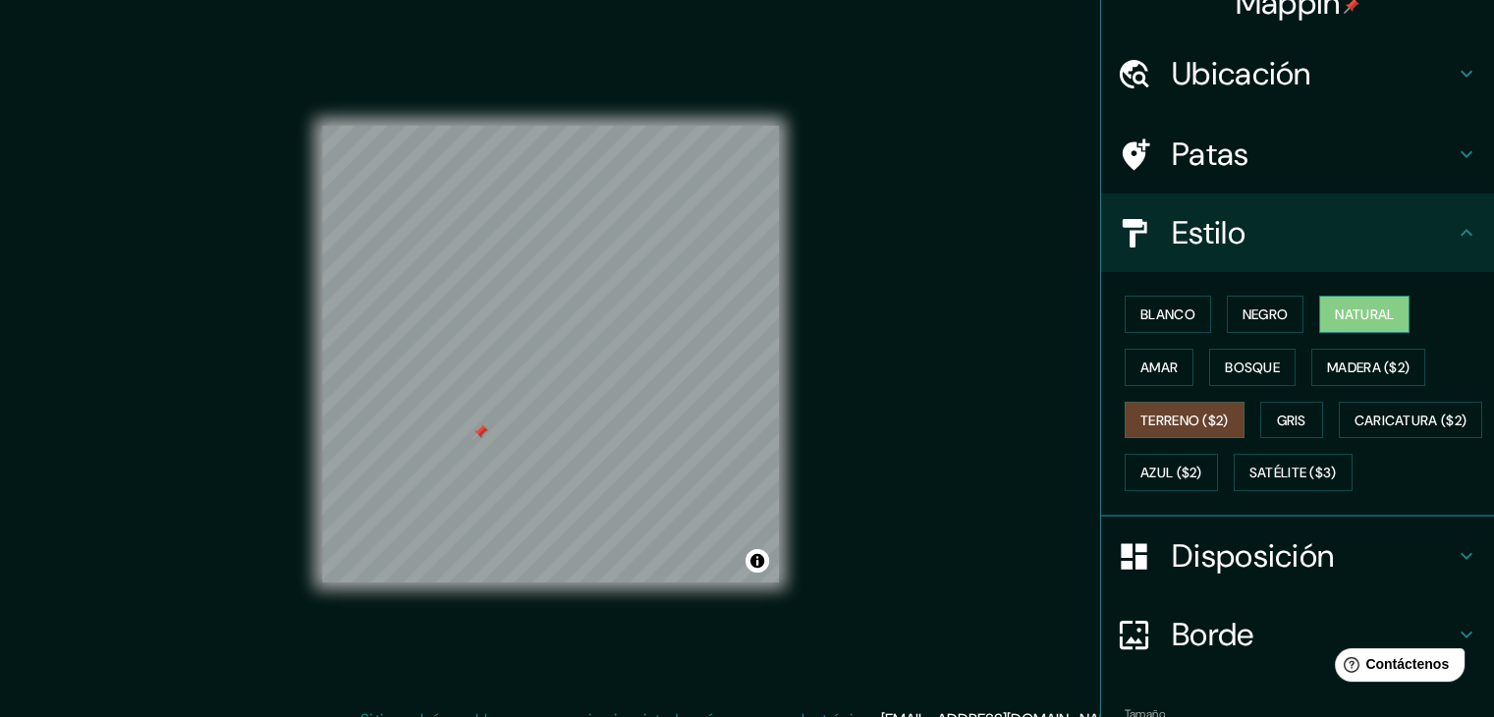
click at [1335, 316] on font "Natural" at bounding box center [1364, 314] width 59 height 18
click at [1266, 316] on font "Negro" at bounding box center [1265, 314] width 46 height 18
click at [1300, 306] on div "Blanco Negro Natural Amar Bosque Madera ($2) Terreno ($2) Gris Caricatura ($2) …" at bounding box center [1305, 393] width 377 height 211
click at [1322, 309] on button "Natural" at bounding box center [1364, 314] width 90 height 37
click at [1202, 479] on font "Azul ($2)" at bounding box center [1171, 473] width 62 height 26
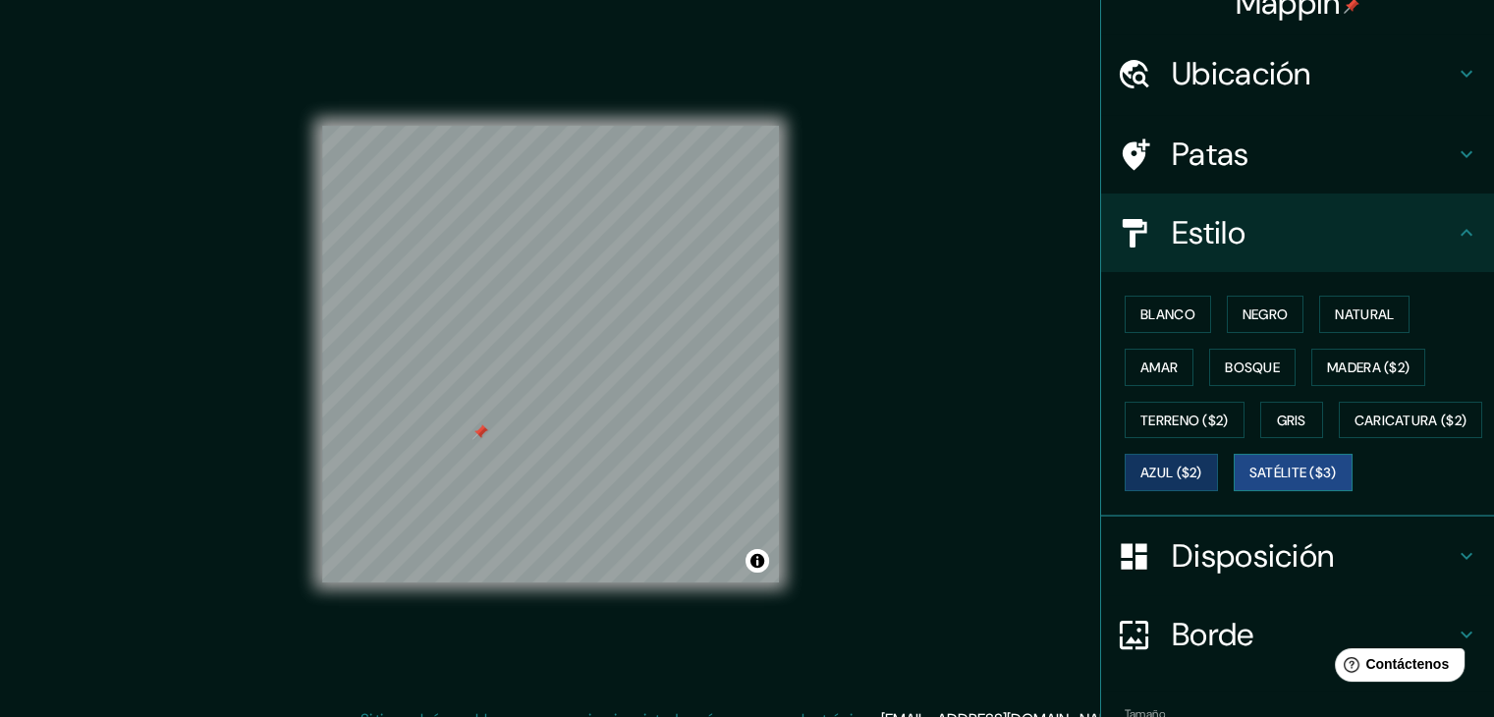
click at [1249, 482] on font "Satélite ($3)" at bounding box center [1292, 474] width 87 height 18
click at [1354, 433] on font "Caricatura ($2)" at bounding box center [1410, 421] width 113 height 26
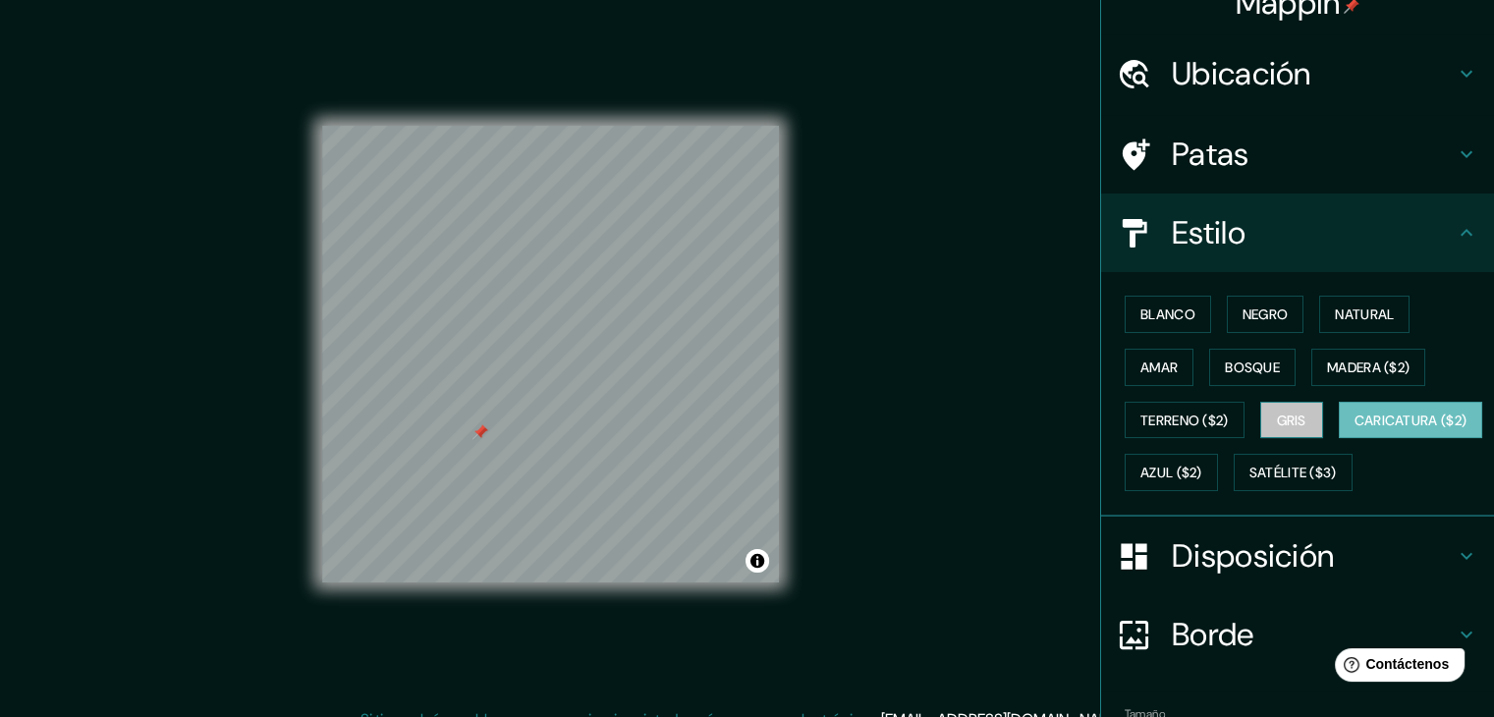
click at [1280, 424] on font "Gris" at bounding box center [1291, 421] width 29 height 18
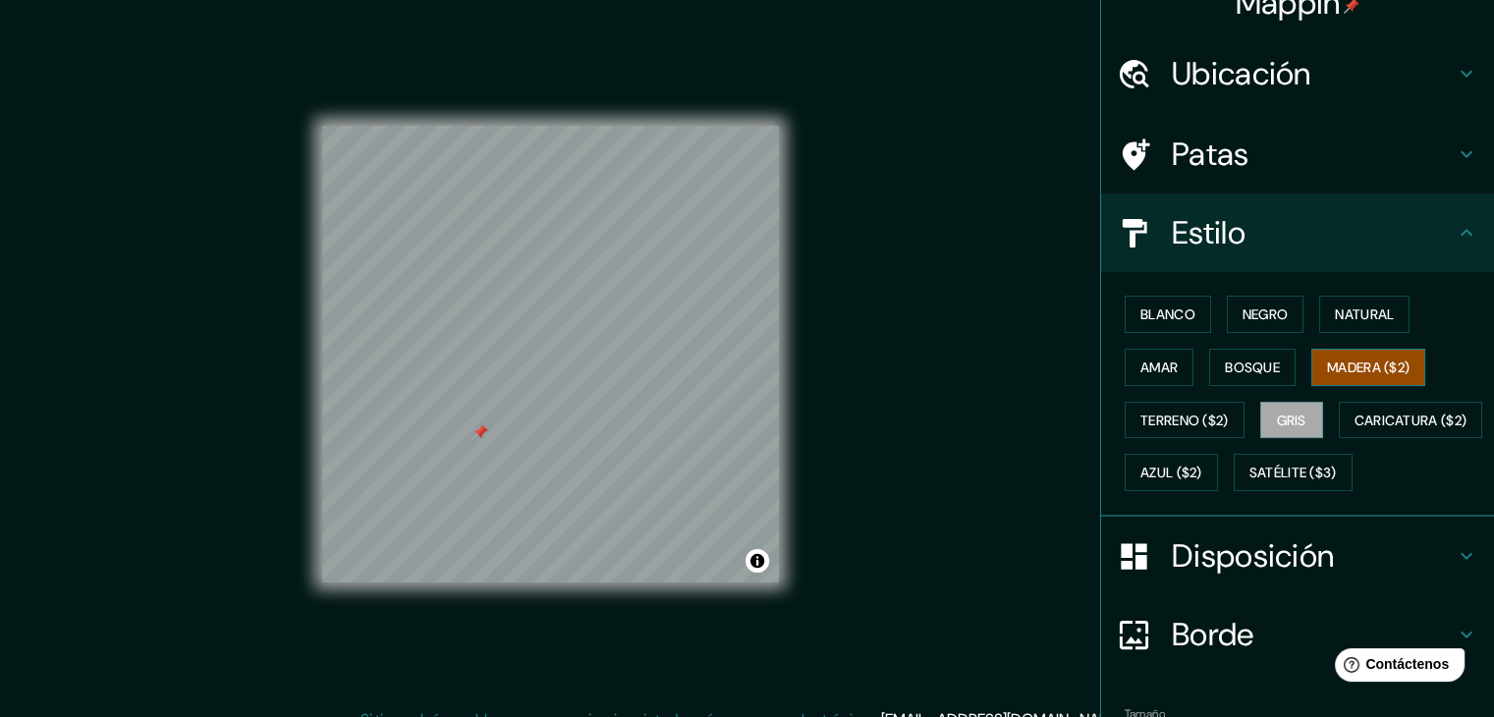
click at [1387, 358] on font "Madera ($2)" at bounding box center [1368, 367] width 83 height 18
click at [1254, 372] on font "Bosque" at bounding box center [1252, 367] width 55 height 18
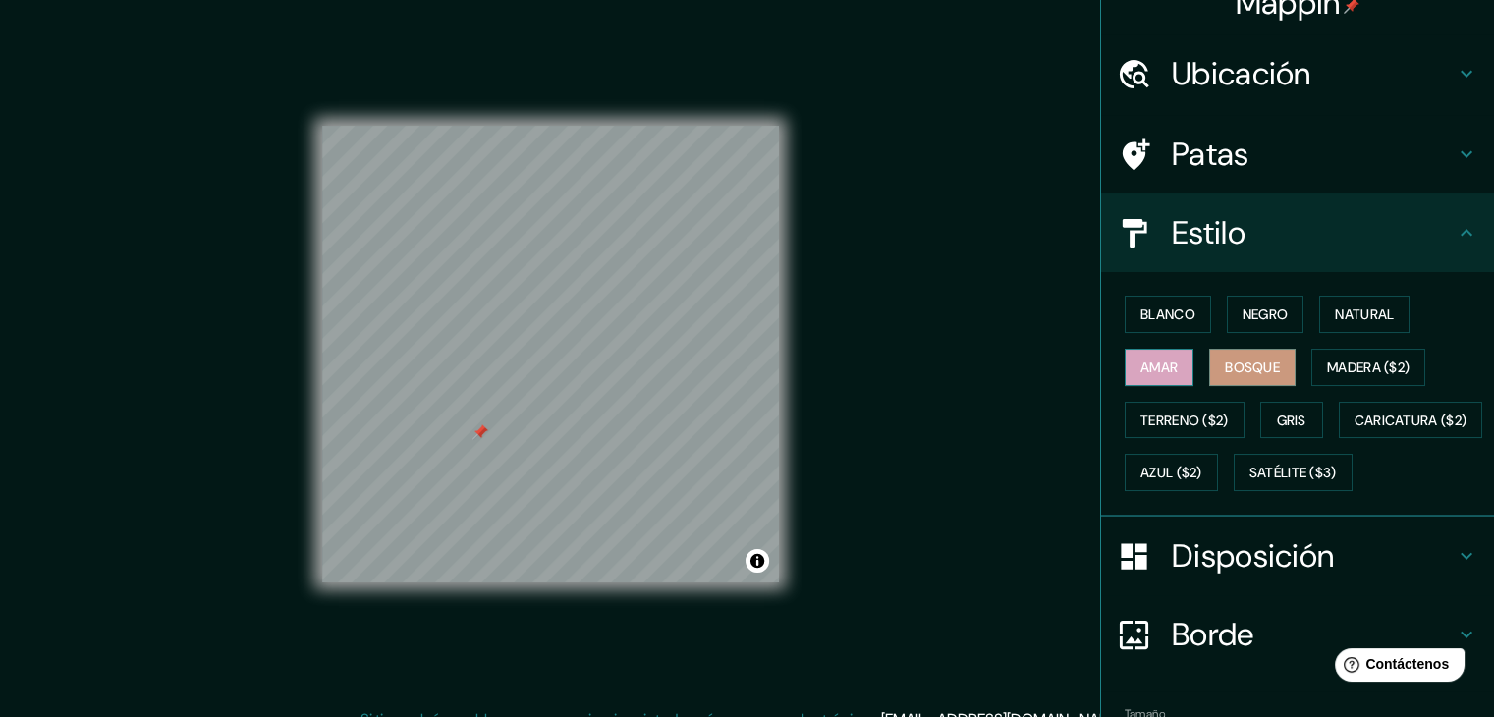
click at [1153, 371] on font "Amar" at bounding box center [1158, 367] width 37 height 18
click at [1341, 322] on font "Natural" at bounding box center [1364, 315] width 59 height 26
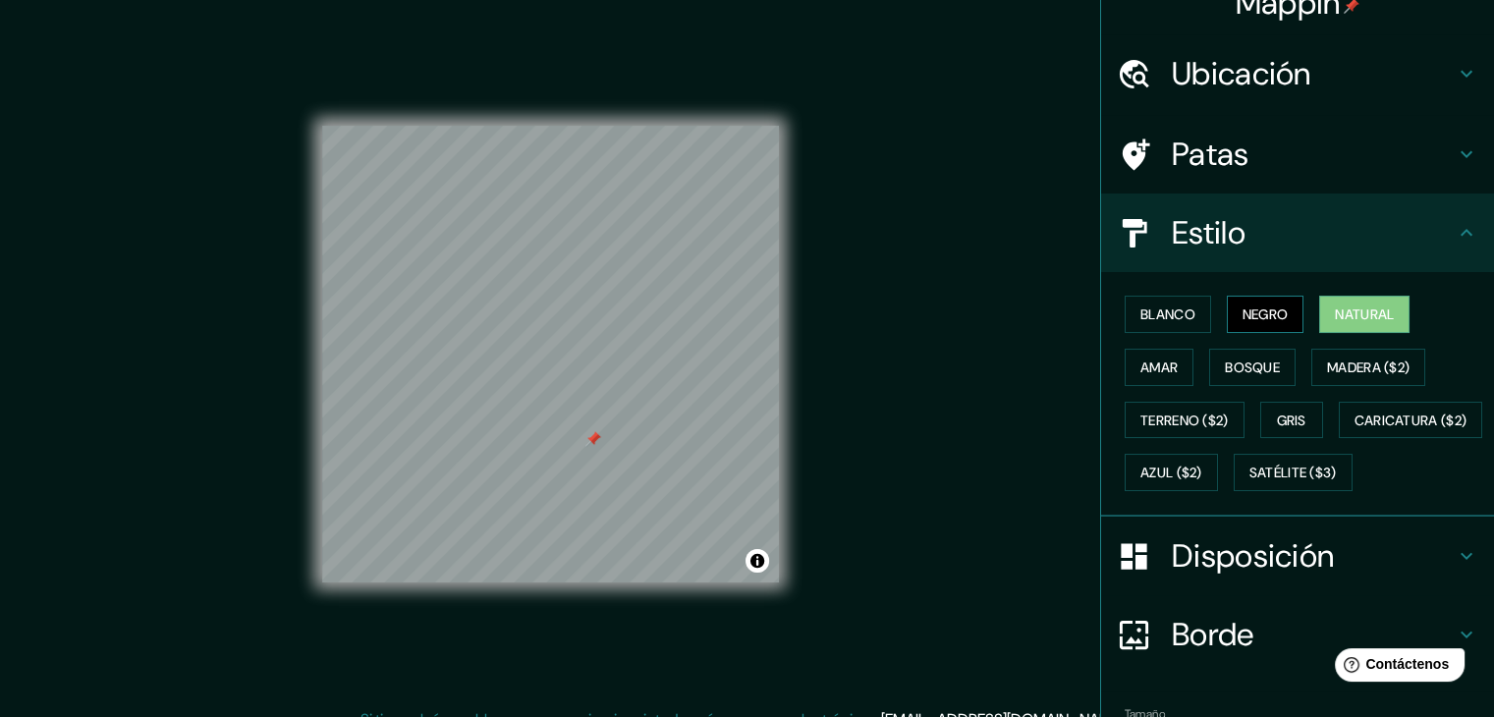
click at [1242, 305] on font "Negro" at bounding box center [1265, 314] width 46 height 18
click at [1225, 365] on font "Bosque" at bounding box center [1252, 367] width 55 height 18
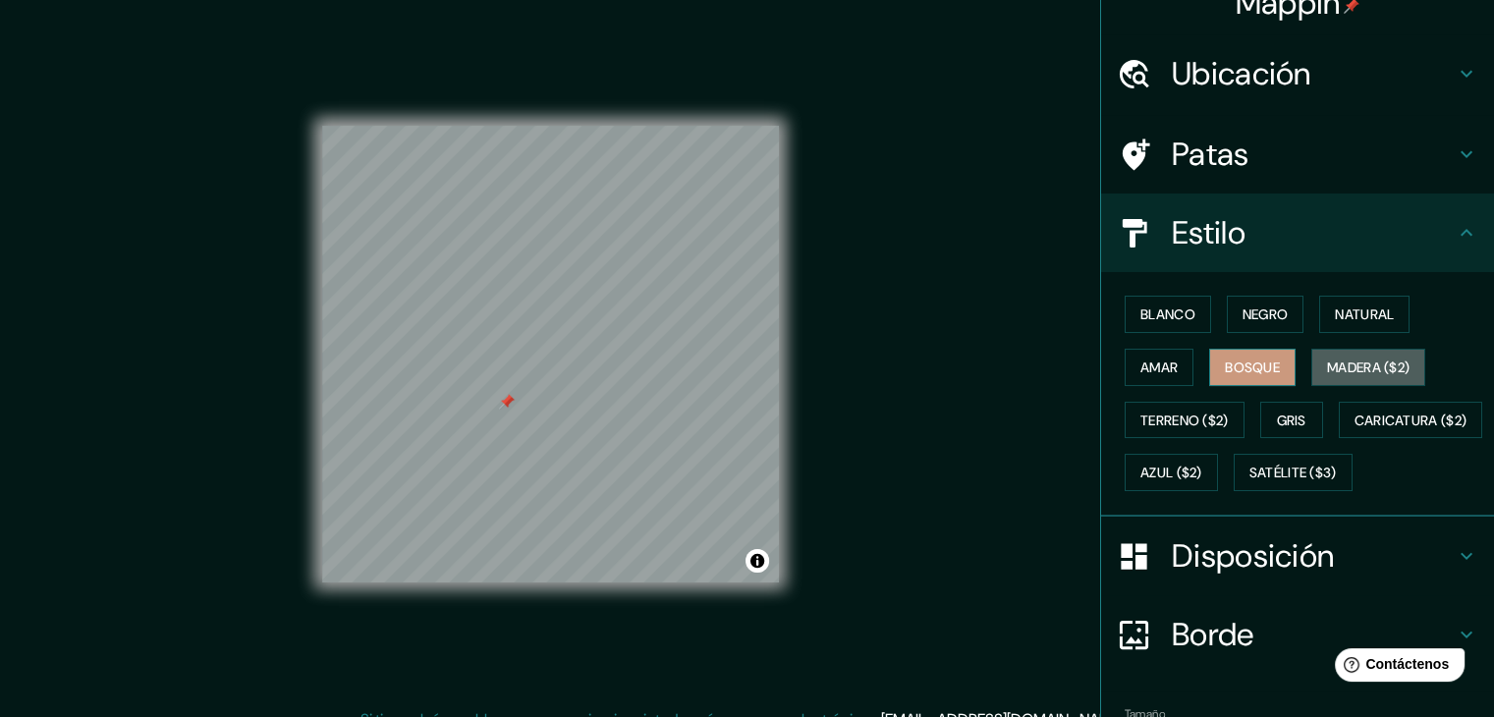
drag, startPoint x: 1338, startPoint y: 358, endPoint x: 1261, endPoint y: 380, distance: 79.6
click at [1337, 359] on font "Madera ($2)" at bounding box center [1368, 367] width 83 height 18
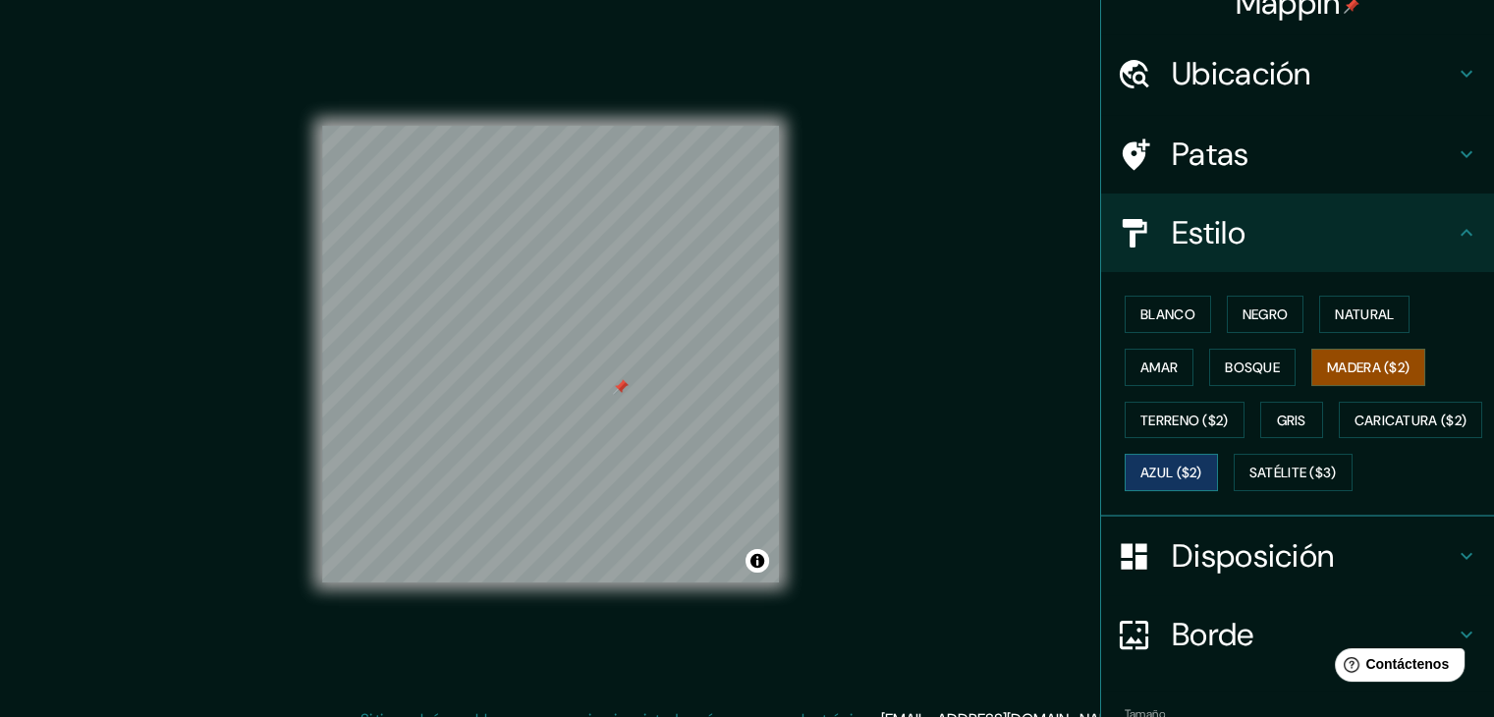
drag, startPoint x: 1298, startPoint y: 466, endPoint x: 1289, endPoint y: 472, distance: 12.0
click at [1202, 468] on font "Azul ($2)" at bounding box center [1171, 474] width 62 height 18
click at [1354, 429] on font "Caricatura ($2)" at bounding box center [1410, 421] width 113 height 18
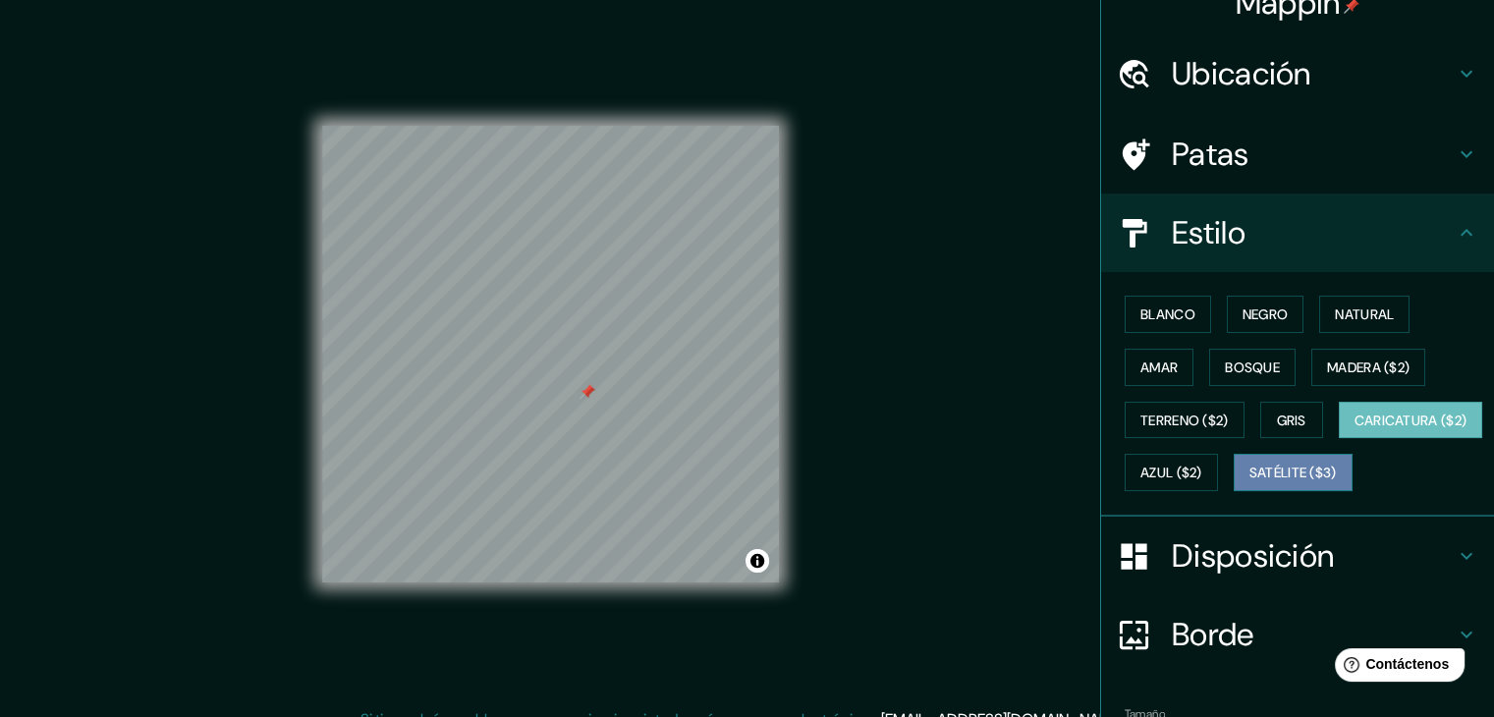
click at [1249, 482] on font "Satélite ($3)" at bounding box center [1292, 474] width 87 height 18
click at [1354, 429] on font "Caricatura ($2)" at bounding box center [1410, 421] width 113 height 18
click at [1352, 316] on font "Natural" at bounding box center [1364, 314] width 59 height 18
